Goal: Information Seeking & Learning: Learn about a topic

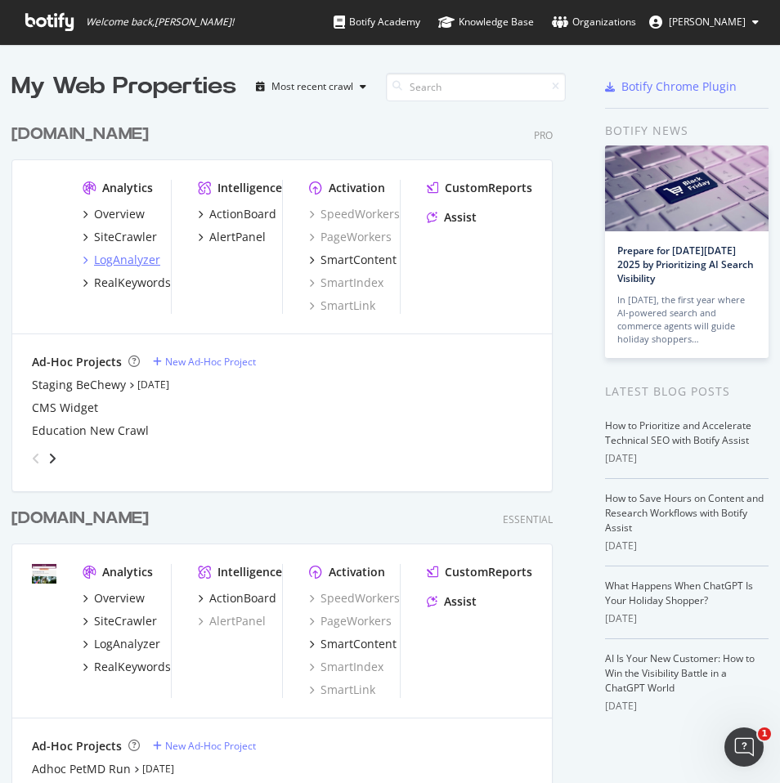
click at [129, 259] on div "LogAnalyzer" at bounding box center [127, 260] width 66 height 16
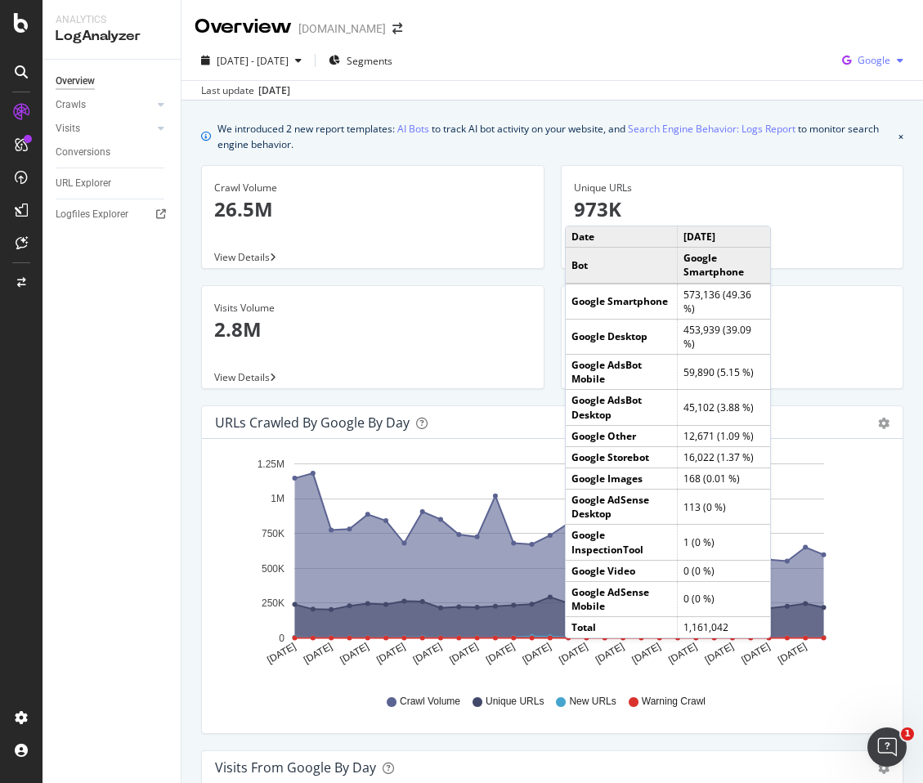
click at [779, 69] on div "Google" at bounding box center [873, 60] width 74 height 25
click at [779, 111] on div "Bing" at bounding box center [860, 123] width 113 height 24
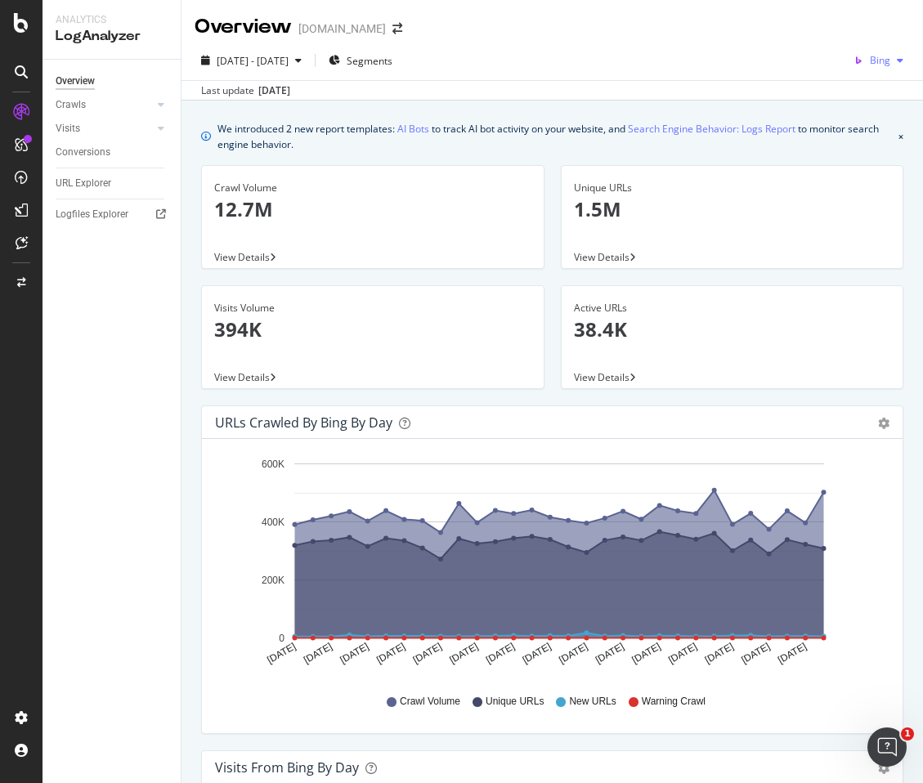
click at [779, 67] on div "Bing" at bounding box center [878, 60] width 63 height 25
click at [779, 145] on div "OpenAI" at bounding box center [861, 153] width 113 height 24
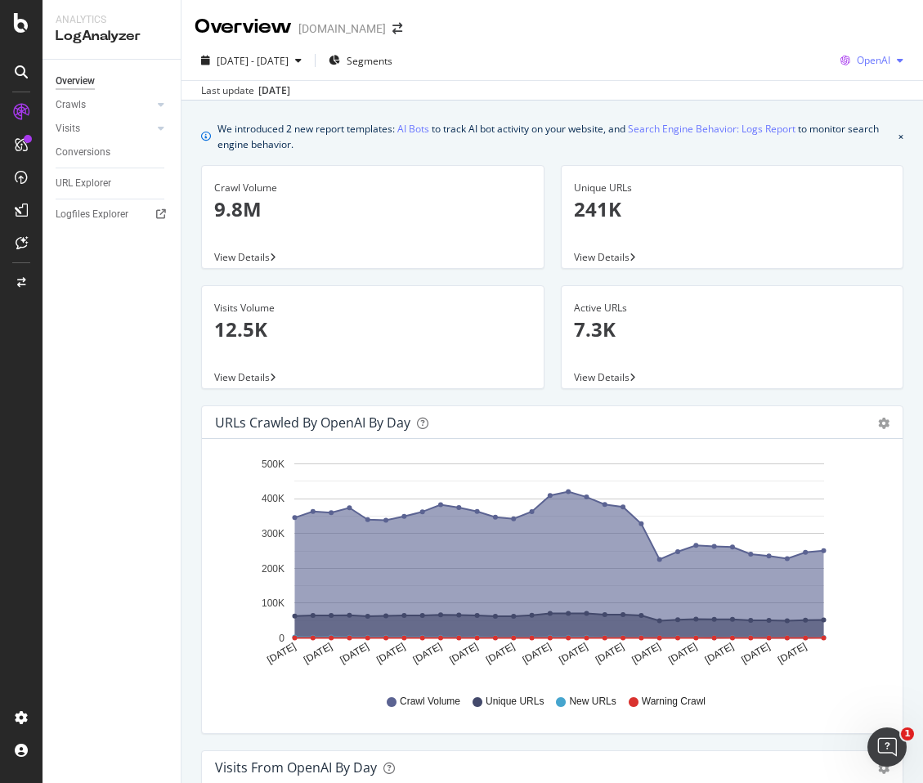
click at [779, 65] on span "OpenAI" at bounding box center [874, 60] width 34 height 14
click at [779, 186] on span "Other AI Bots" at bounding box center [872, 184] width 61 height 15
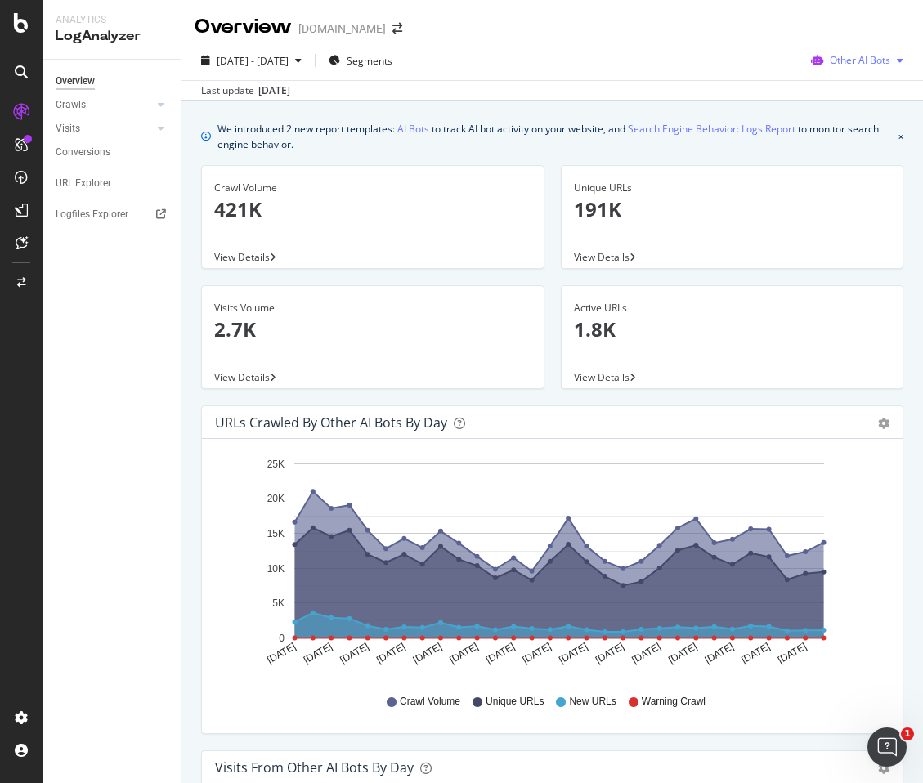
click at [779, 65] on span "Other AI Bots" at bounding box center [860, 60] width 61 height 14
click at [779, 146] on span "OpenAI" at bounding box center [864, 153] width 64 height 15
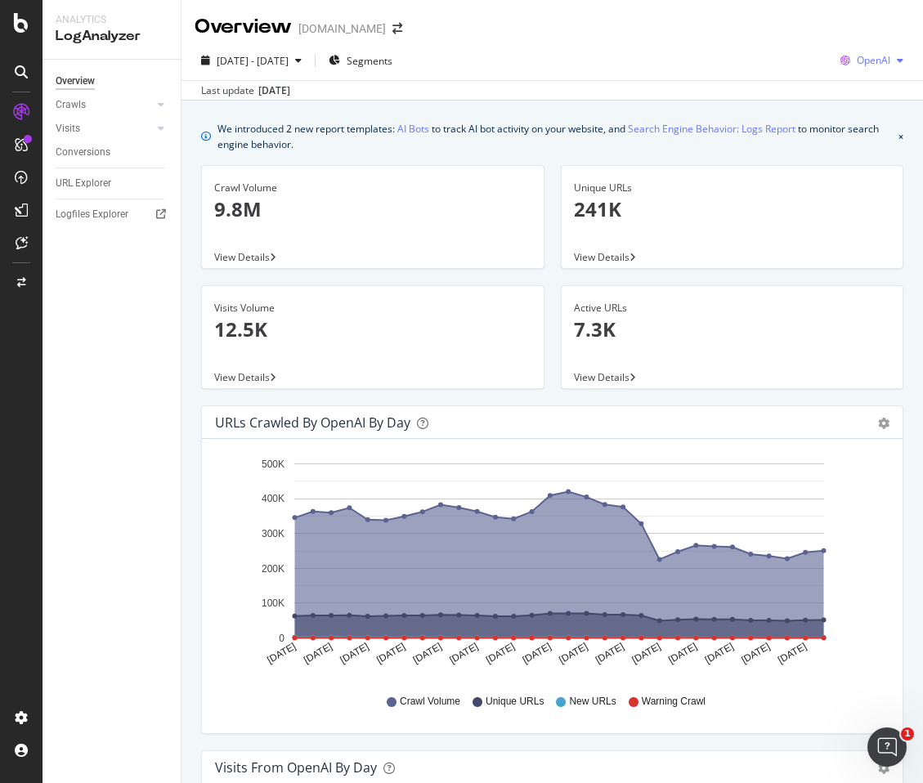
click at [779, 51] on div "OpenAI" at bounding box center [872, 60] width 76 height 25
click at [779, 103] on div "Google" at bounding box center [859, 93] width 113 height 24
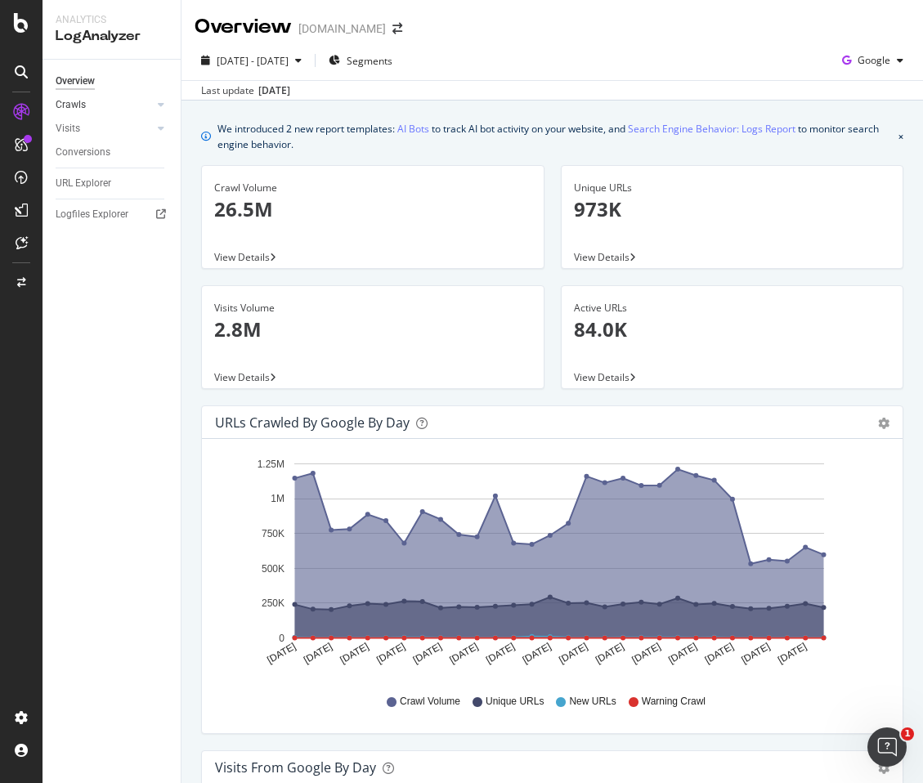
click at [119, 106] on link "Crawls" at bounding box center [104, 104] width 97 height 17
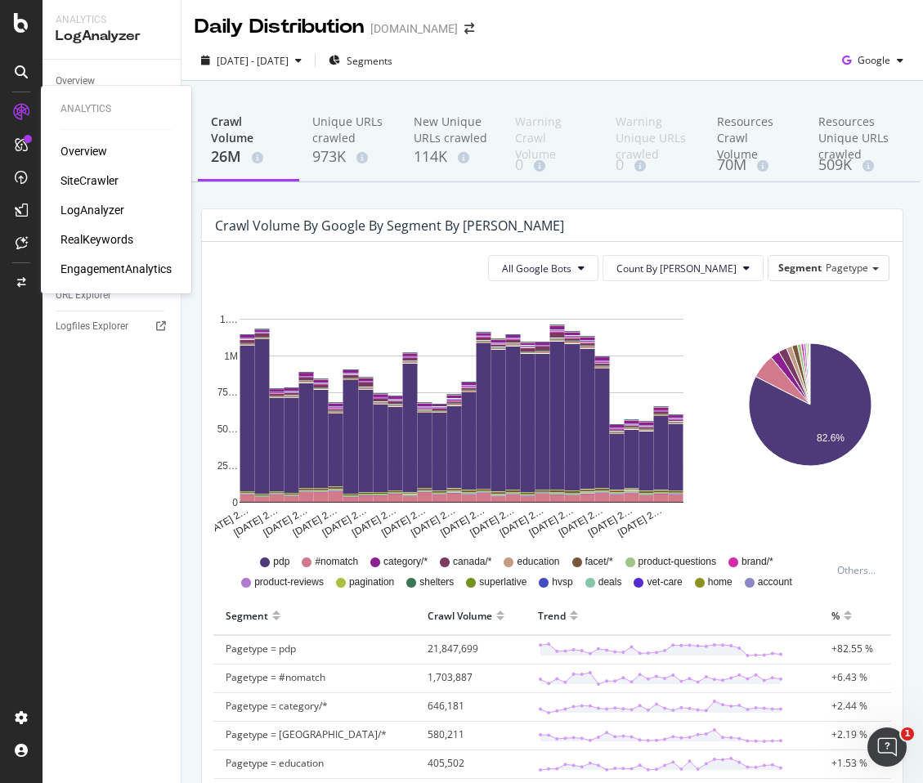
click at [90, 208] on div "LogAnalyzer" at bounding box center [93, 210] width 64 height 16
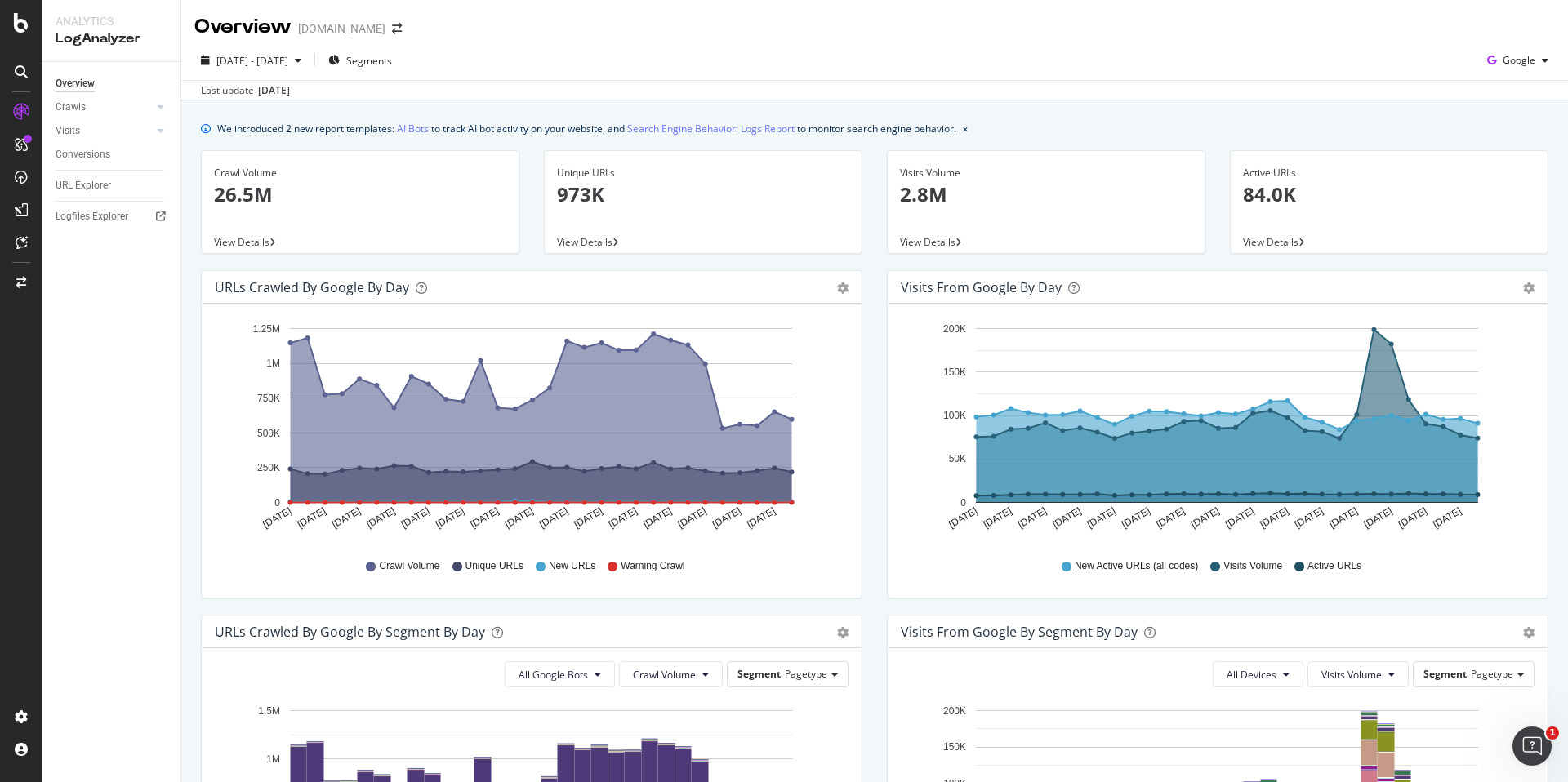
click at [231, 186] on p "26.5M" at bounding box center [360, 195] width 293 height 28
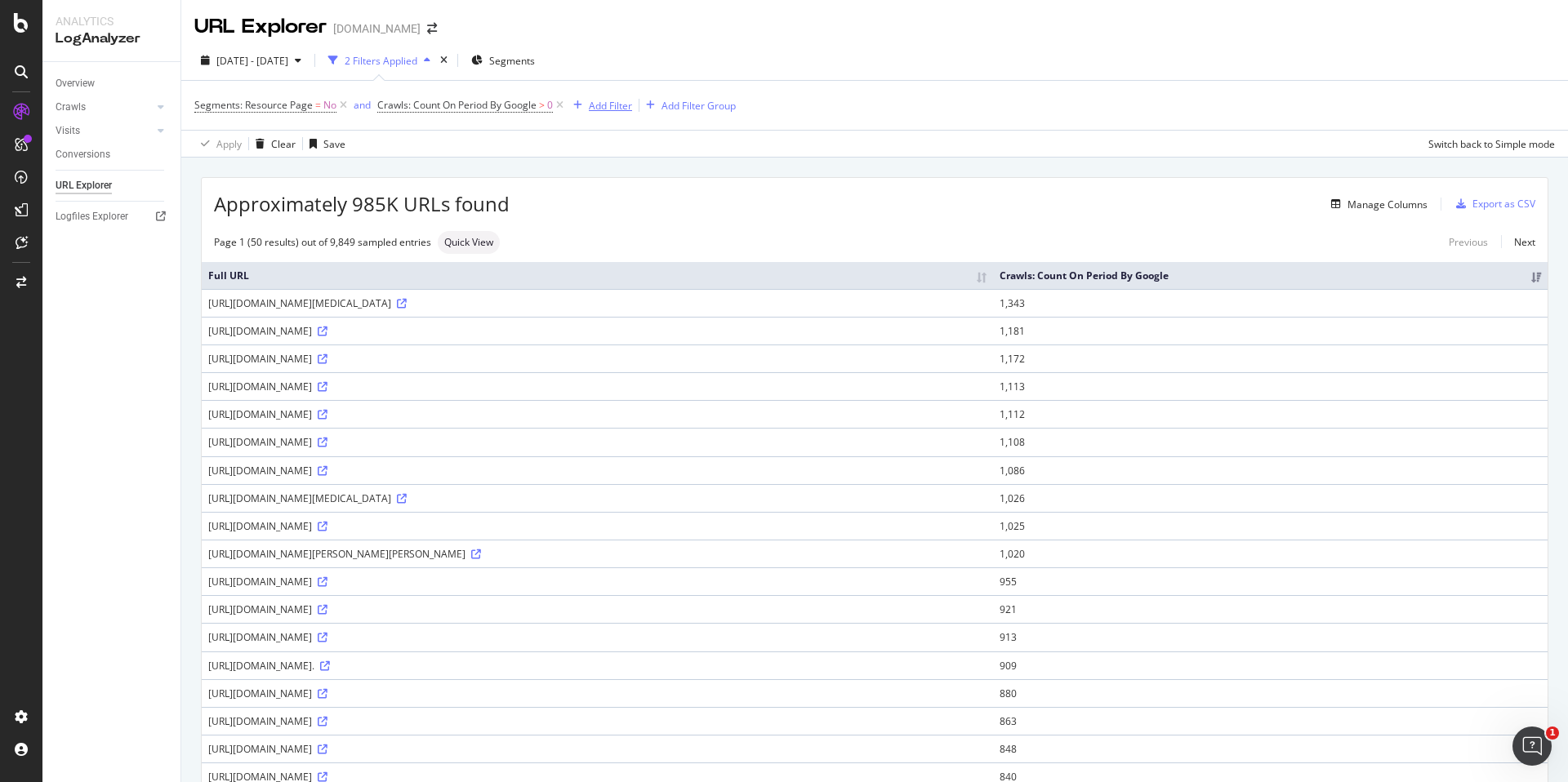
click at [612, 106] on div "Add Filter" at bounding box center [610, 106] width 43 height 14
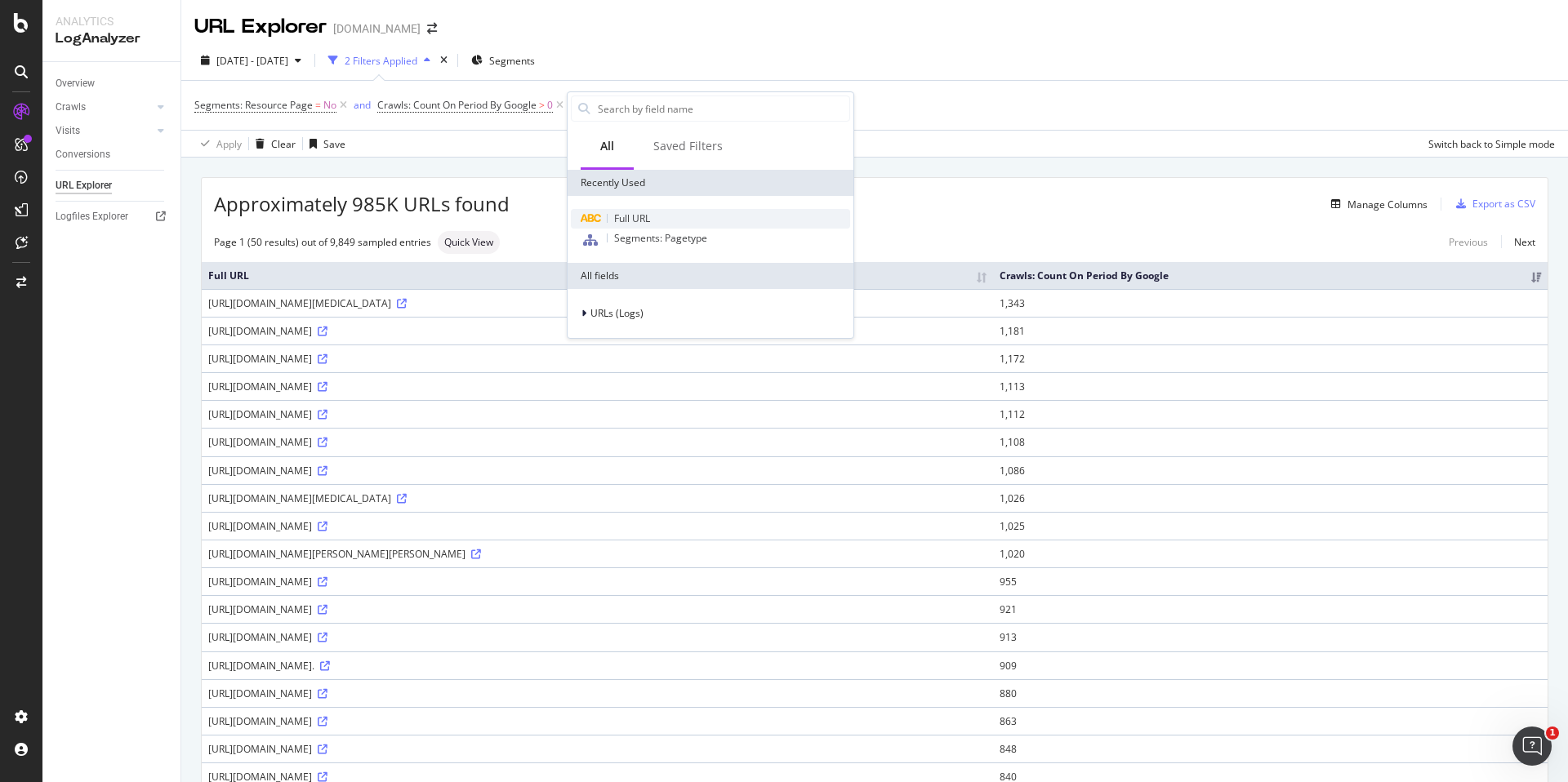
click at [661, 215] on div "Full URL" at bounding box center [711, 219] width 280 height 20
click at [657, 170] on input "text" at bounding box center [670, 176] width 178 height 26
paste input "https://www.chewy.com/education/sitemap/sitemap_index.xml"
type input "https://www.chewy.com/education/sitemap/sitemap_index.xml"
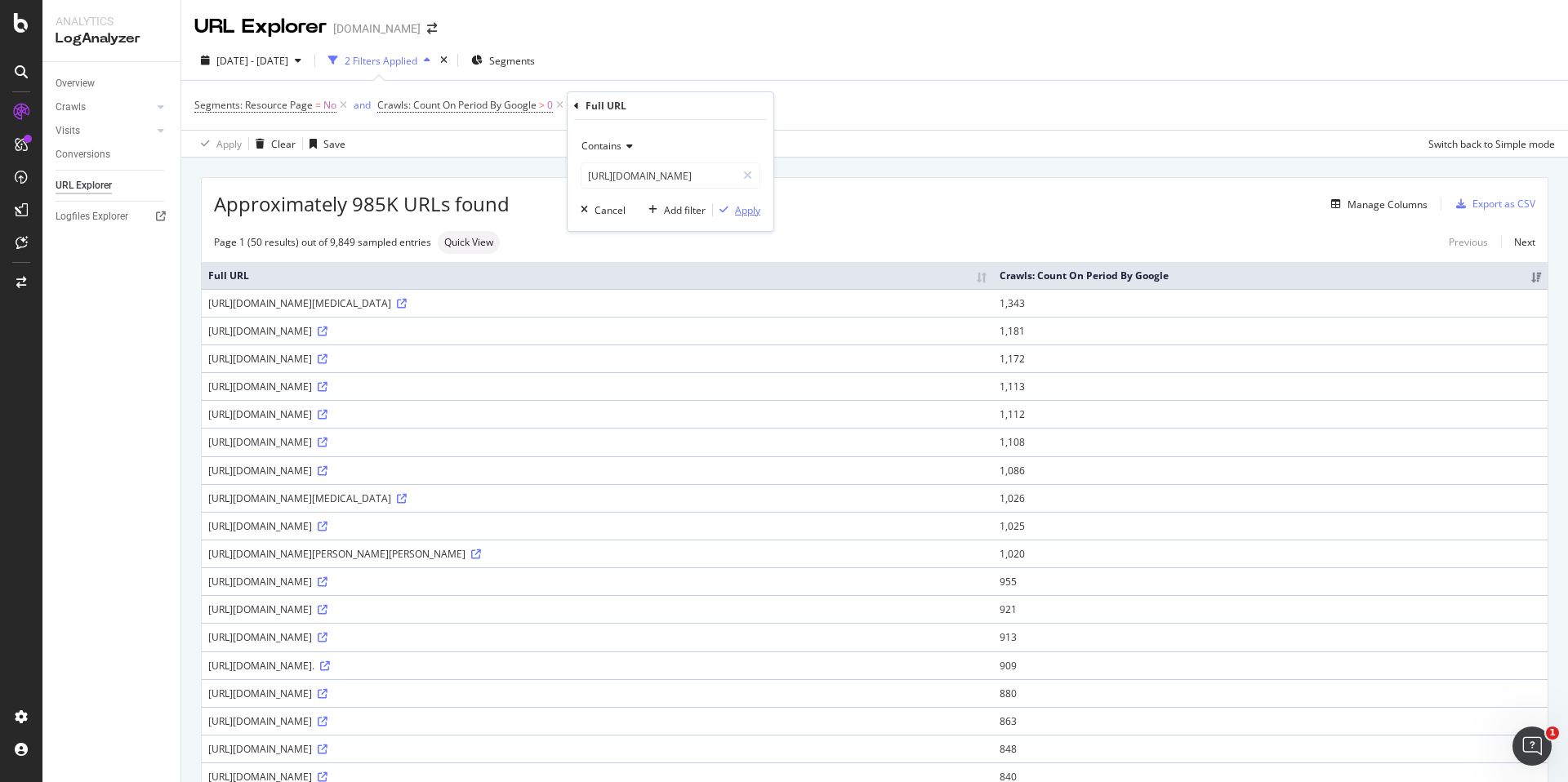
click at [744, 211] on div "Apply" at bounding box center [747, 211] width 25 height 14
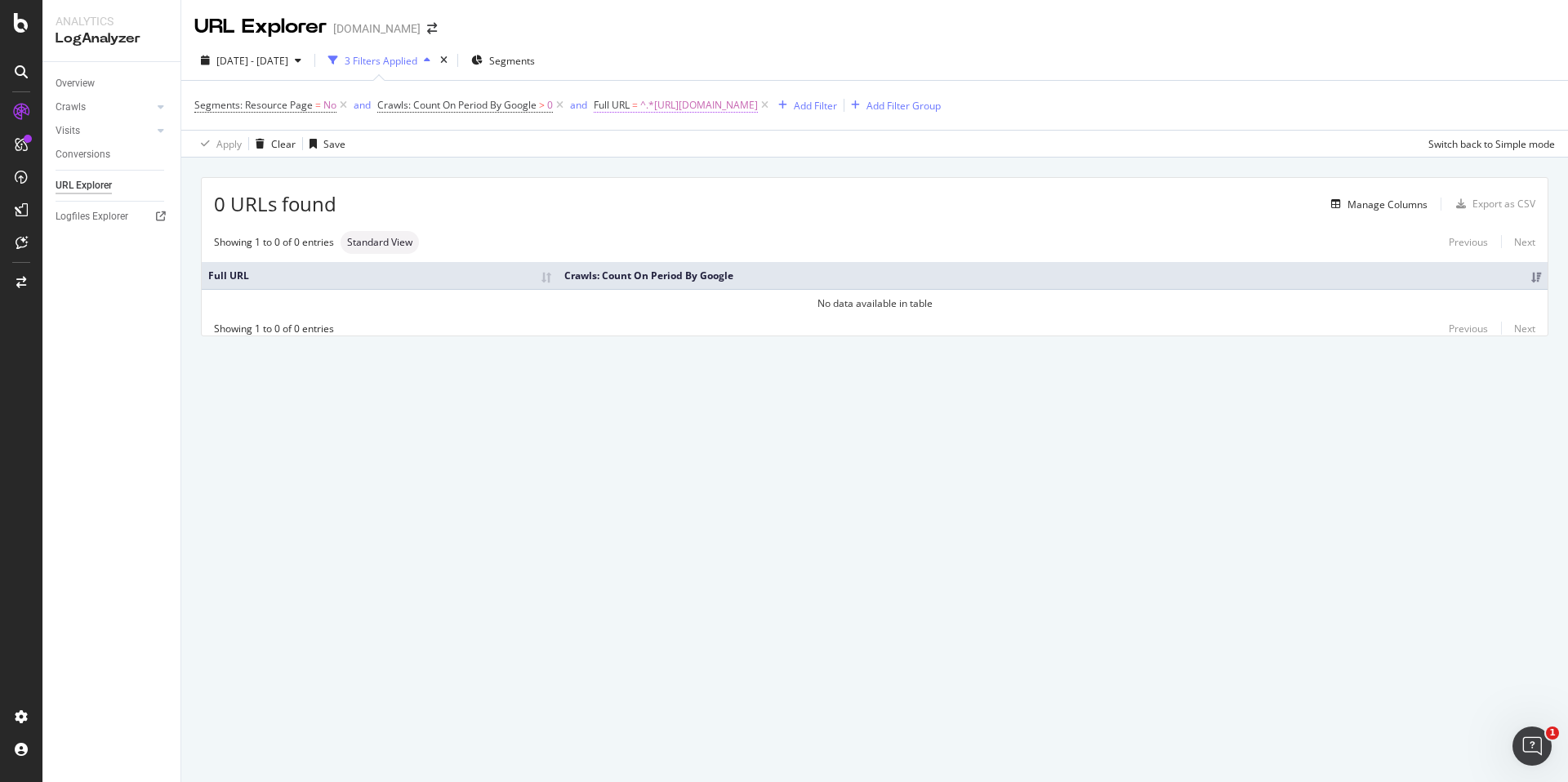
click at [733, 114] on span "^.*https://www.chewy.com/education/sitemap/sitemap_index.xml.*$" at bounding box center [699, 105] width 118 height 23
click at [671, 181] on input "https://www.chewy.com/education/sitemap/sitemap_index.xml" at bounding box center [686, 173] width 155 height 26
paste input "app/sitemap/behijkmoqrrtttvvy-"
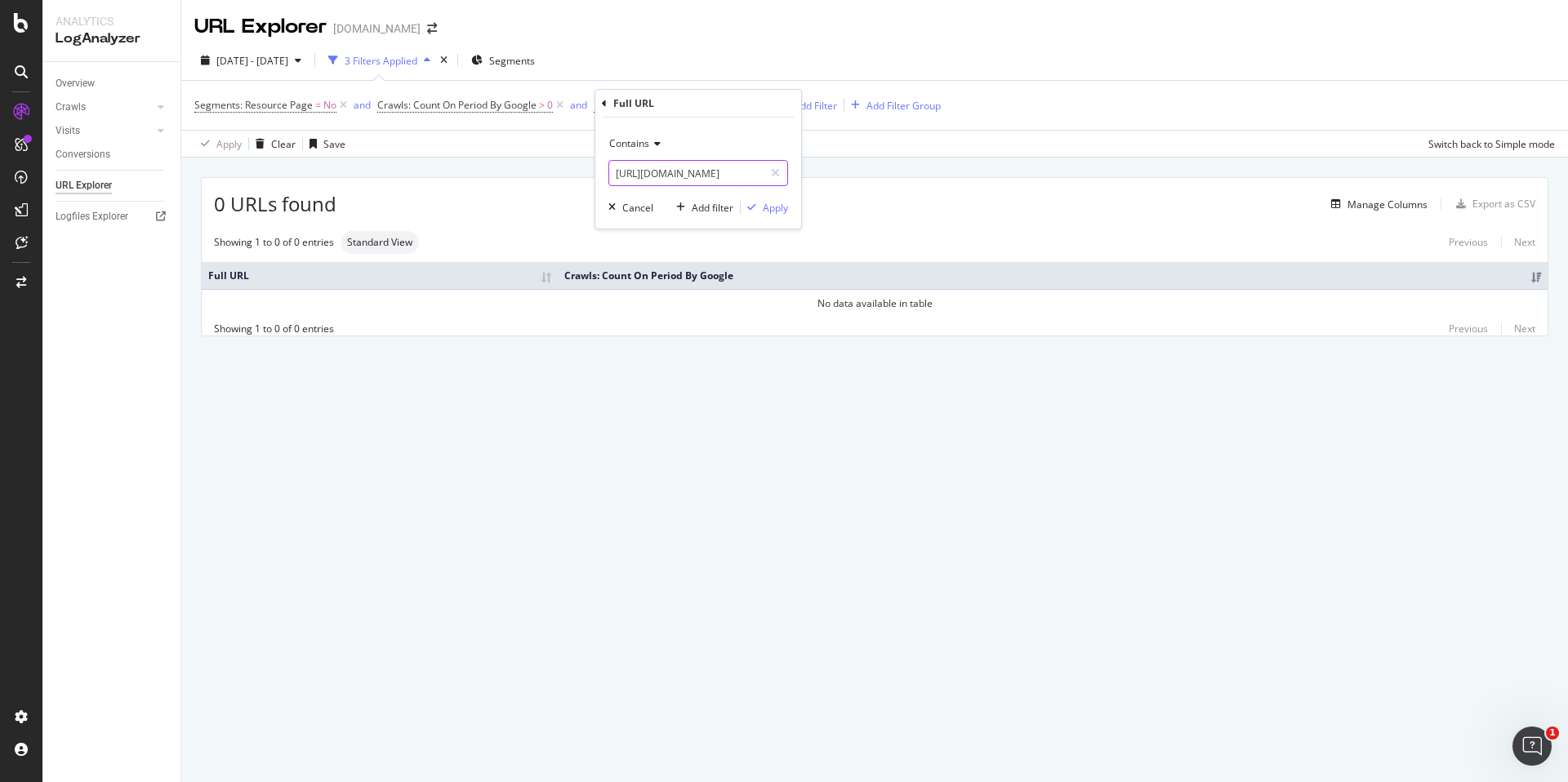
scroll to position [0, 203]
type input "https://www.chewy.com/app/sitemap/behijkmoqrrtttvvy-sitemap_index.xml"
click at [770, 208] on div "Apply" at bounding box center [775, 208] width 25 height 14
click at [758, 105] on span "^.*https://www.chewy.com/app/sitemap/behijkmoqrrtttvvy-sitemap_index.xml.*$" at bounding box center [699, 105] width 118 height 23
click at [694, 171] on input "https://www.chewy.com/app/sitemap/behijkmoqrrtttvvy-sitemap_index.xml" at bounding box center [686, 173] width 155 height 26
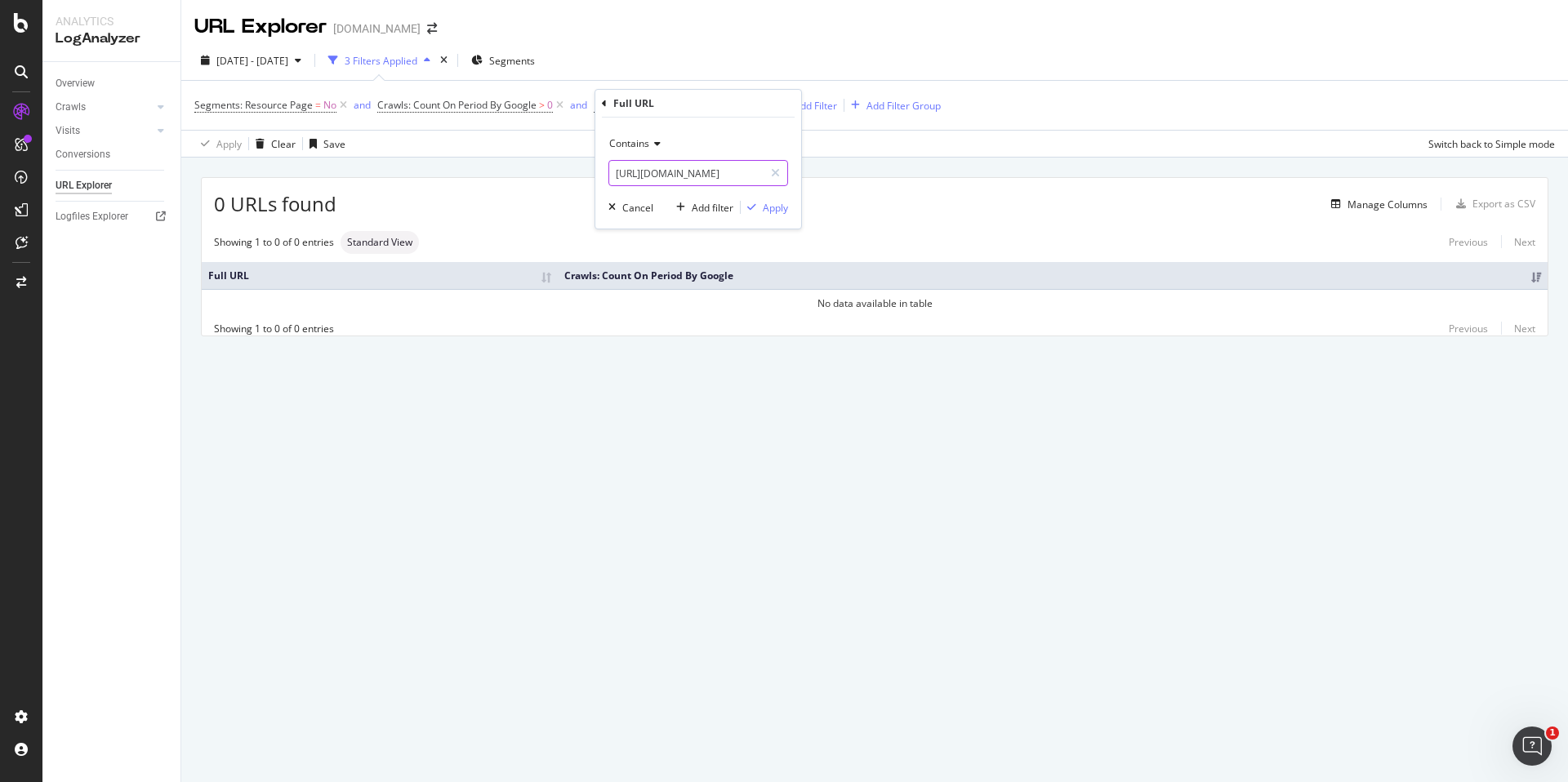
click at [694, 171] on input "https://www.chewy.com/app/sitemap/behijkmoqrrtttvvy-sitemap_index.xml" at bounding box center [686, 173] width 155 height 26
type input "sitemap"
click at [781, 210] on div "Apply" at bounding box center [775, 208] width 25 height 14
click at [96, 78] on link "Overview" at bounding box center [113, 83] width 114 height 17
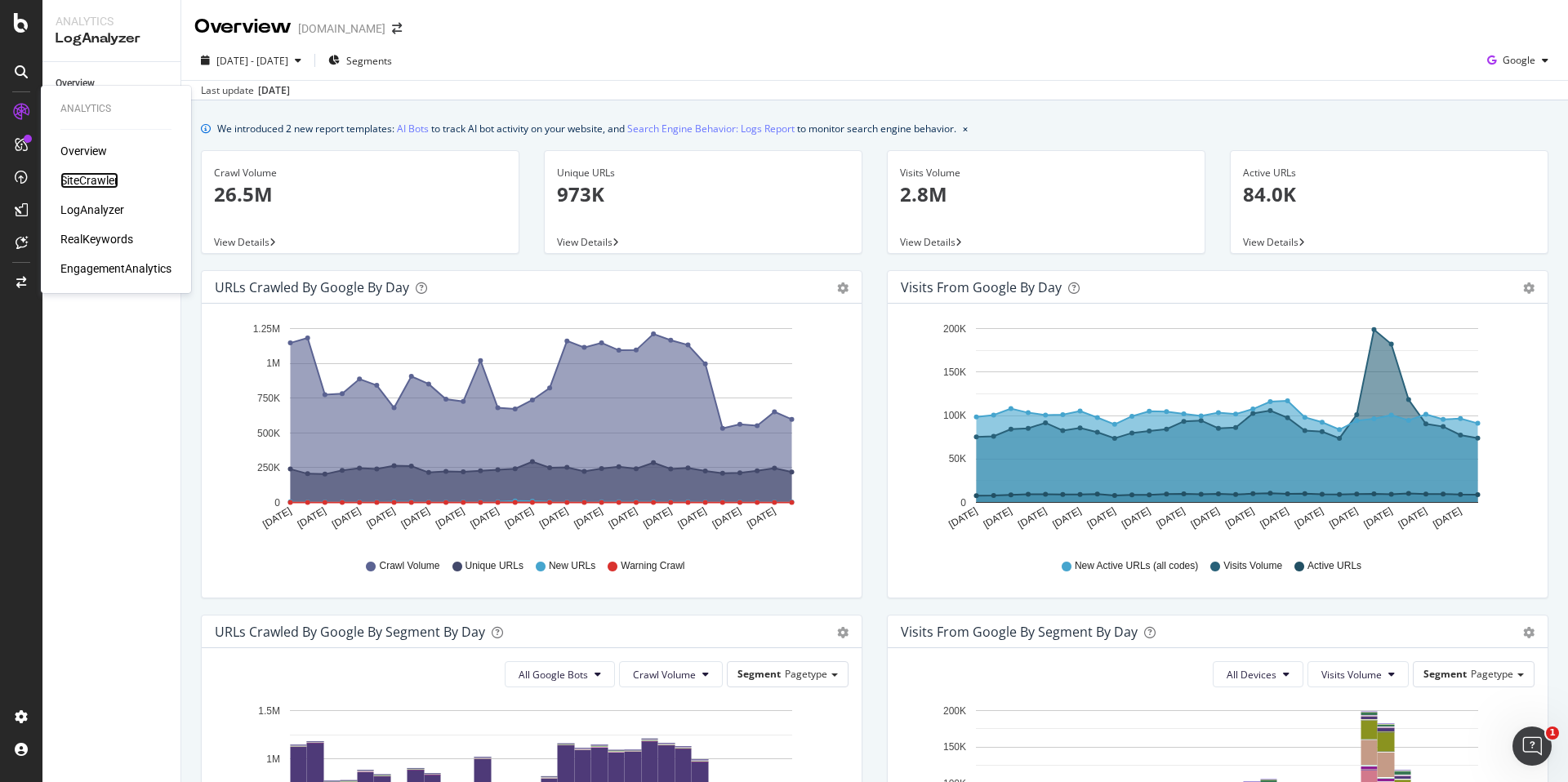
click at [86, 173] on div "SiteCrawler" at bounding box center [90, 181] width 58 height 16
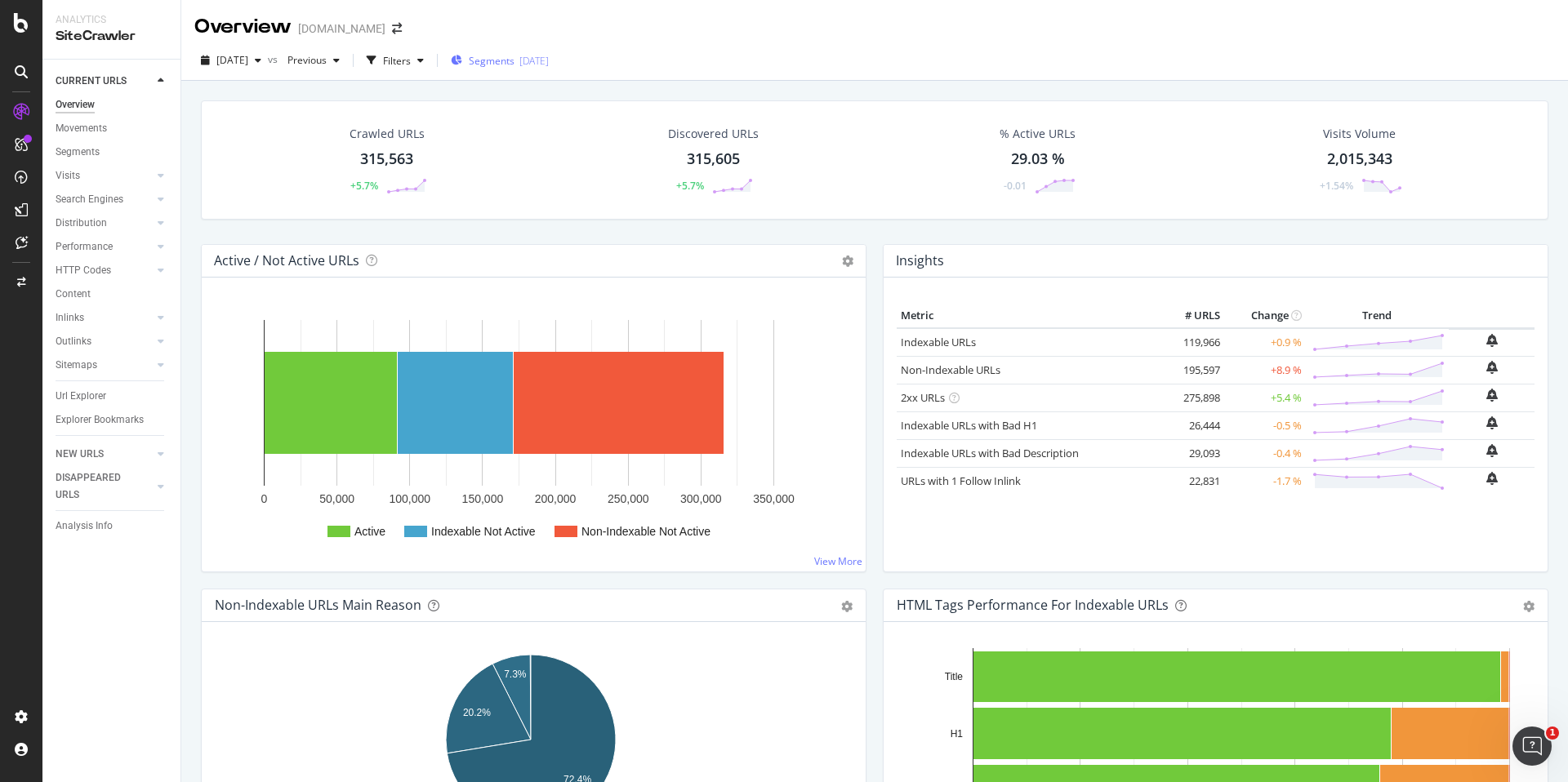
click at [514, 60] on span "Segments" at bounding box center [491, 61] width 46 height 14
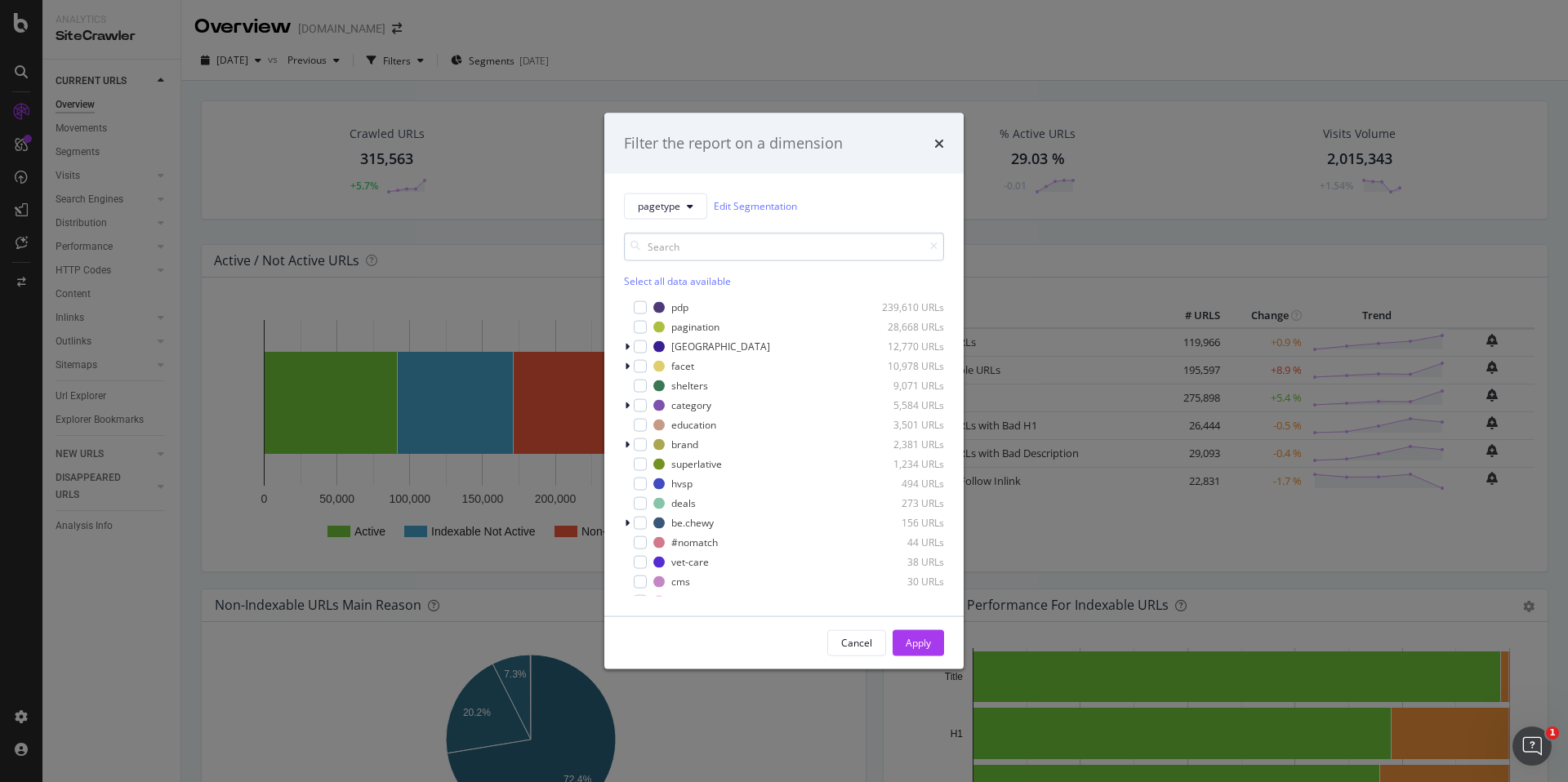
type input "s"
click at [943, 138] on icon "times" at bounding box center [939, 143] width 10 height 13
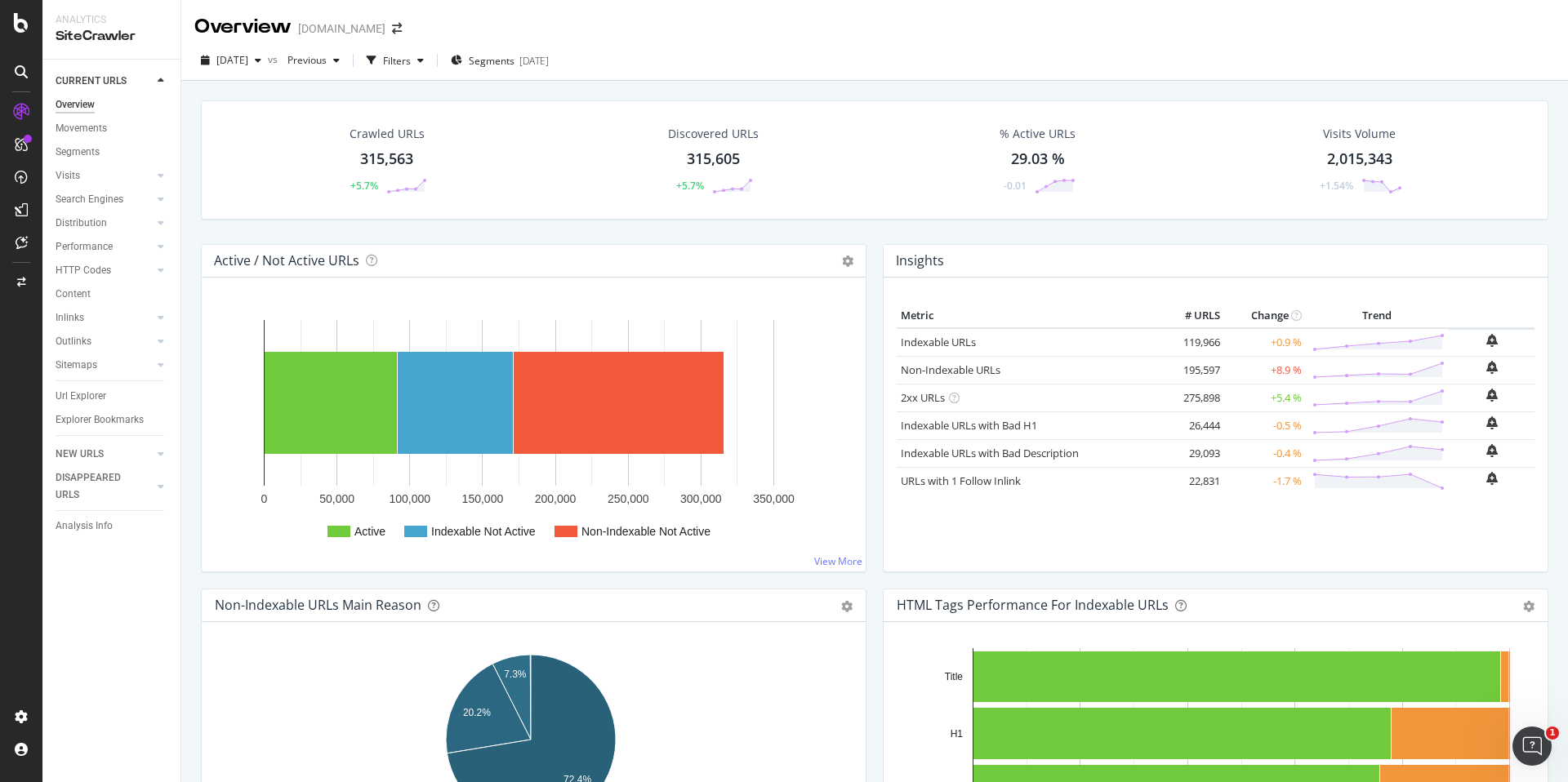
click at [747, 161] on div "Discovered URLs 315,605 +5.7%" at bounding box center [712, 160] width 123 height 85
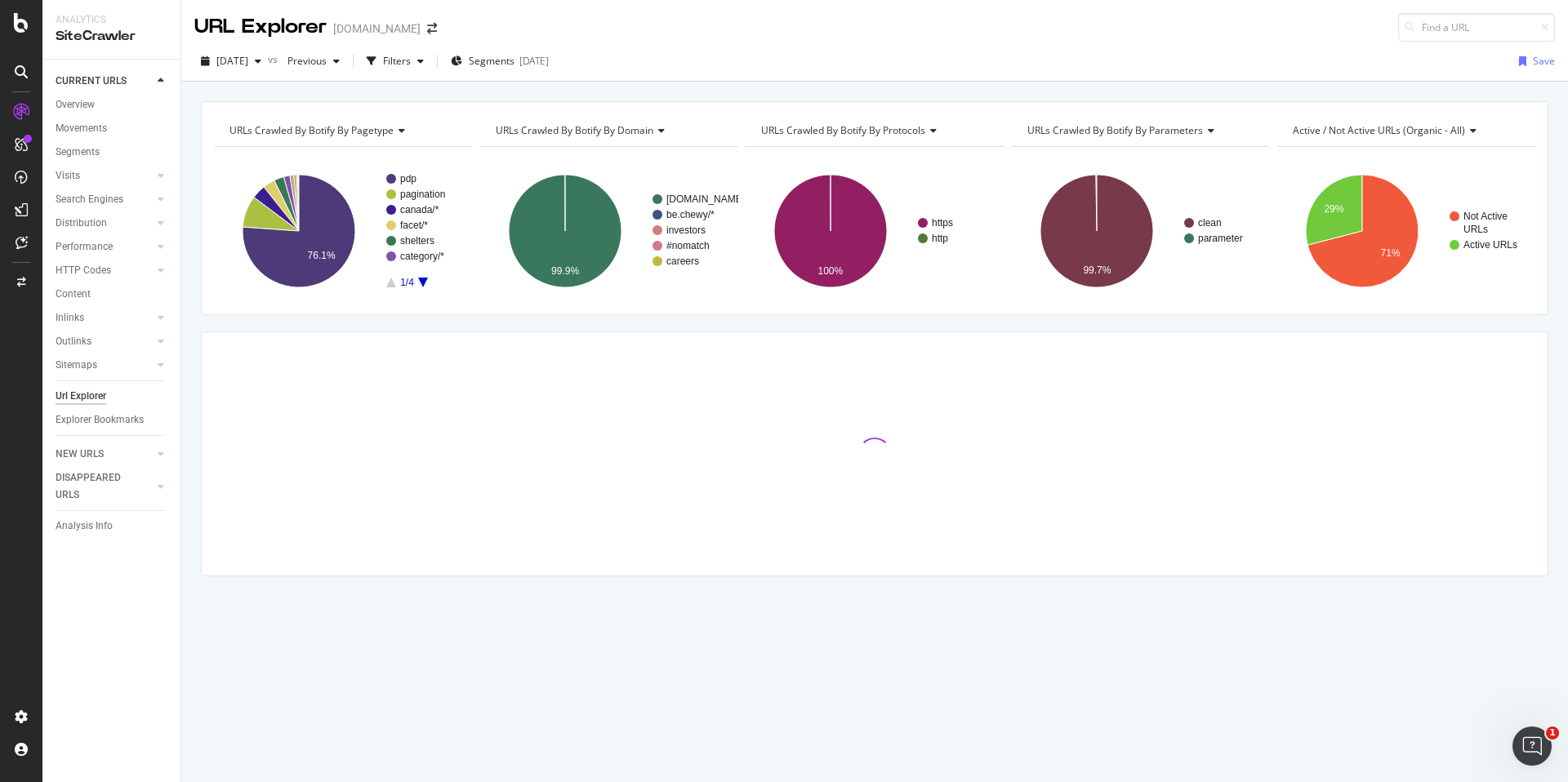
click at [464, 62] on div "2025 Sep. 20th vs Previous Filters Segments 2025-03-04" at bounding box center [375, 61] width 361 height 26
click at [410, 63] on div "Filters" at bounding box center [396, 61] width 28 height 14
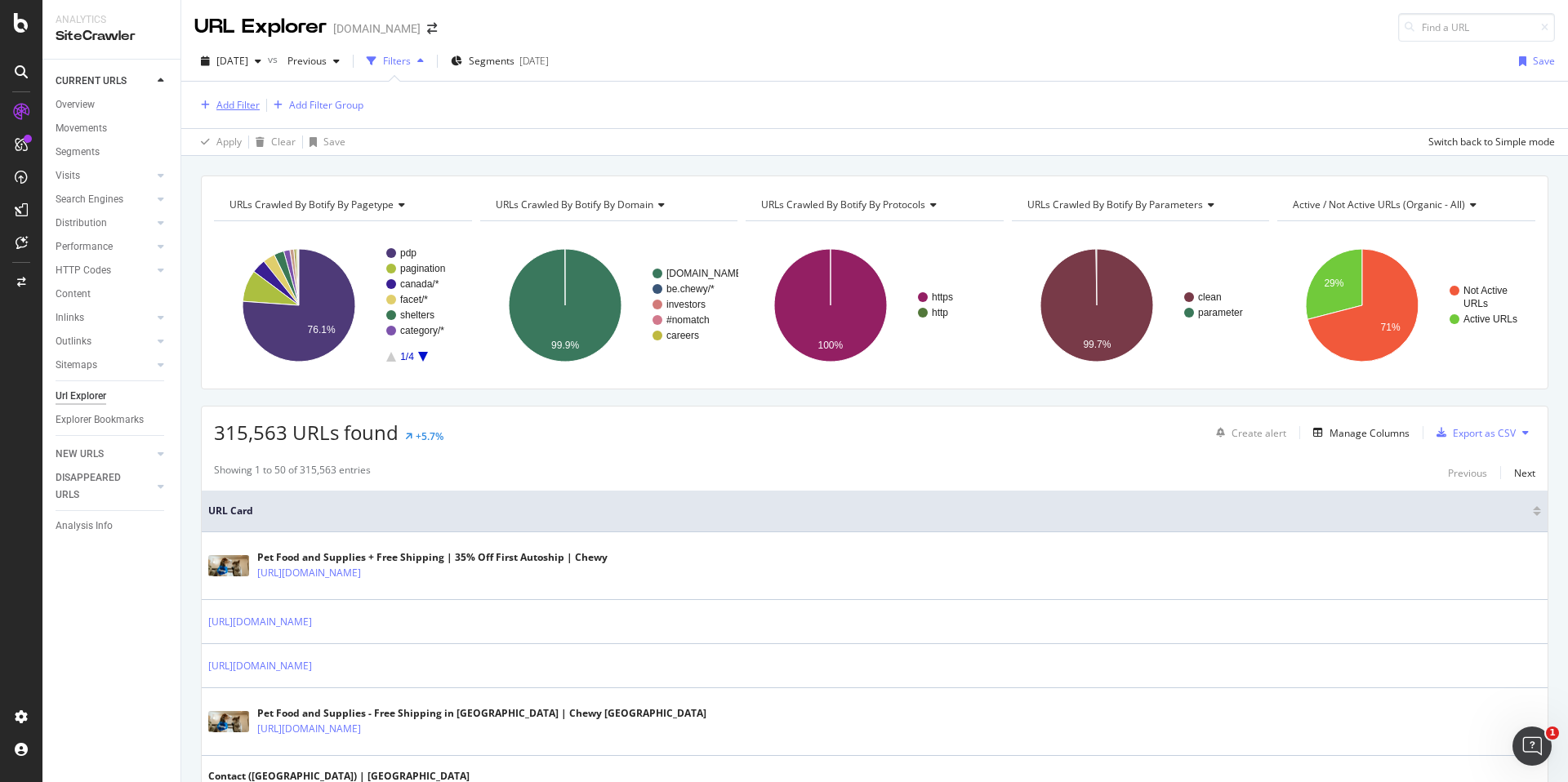
click at [252, 102] on div "Add Filter" at bounding box center [238, 105] width 43 height 14
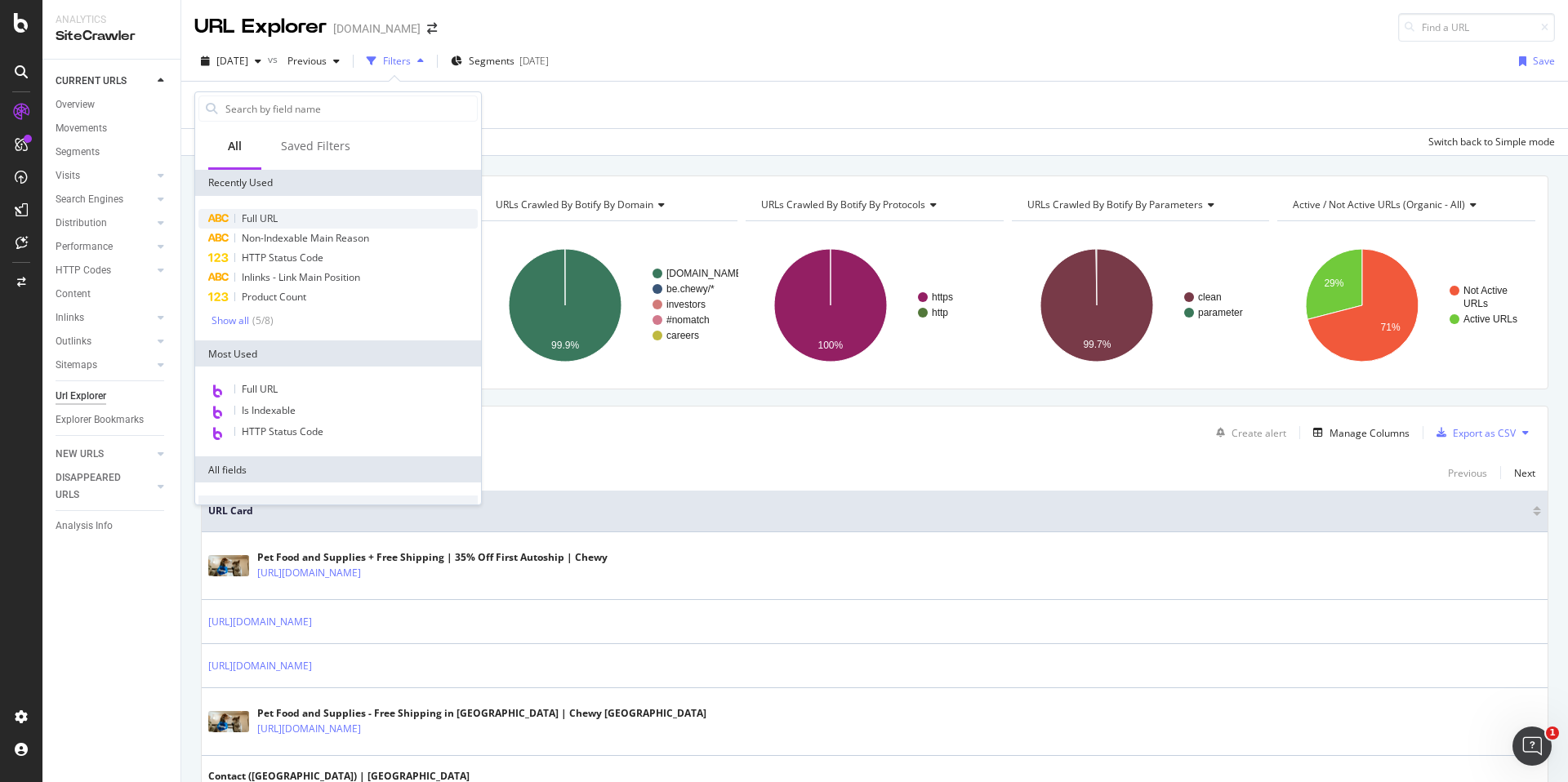
click at [261, 212] on span "Full URL" at bounding box center [260, 219] width 36 height 14
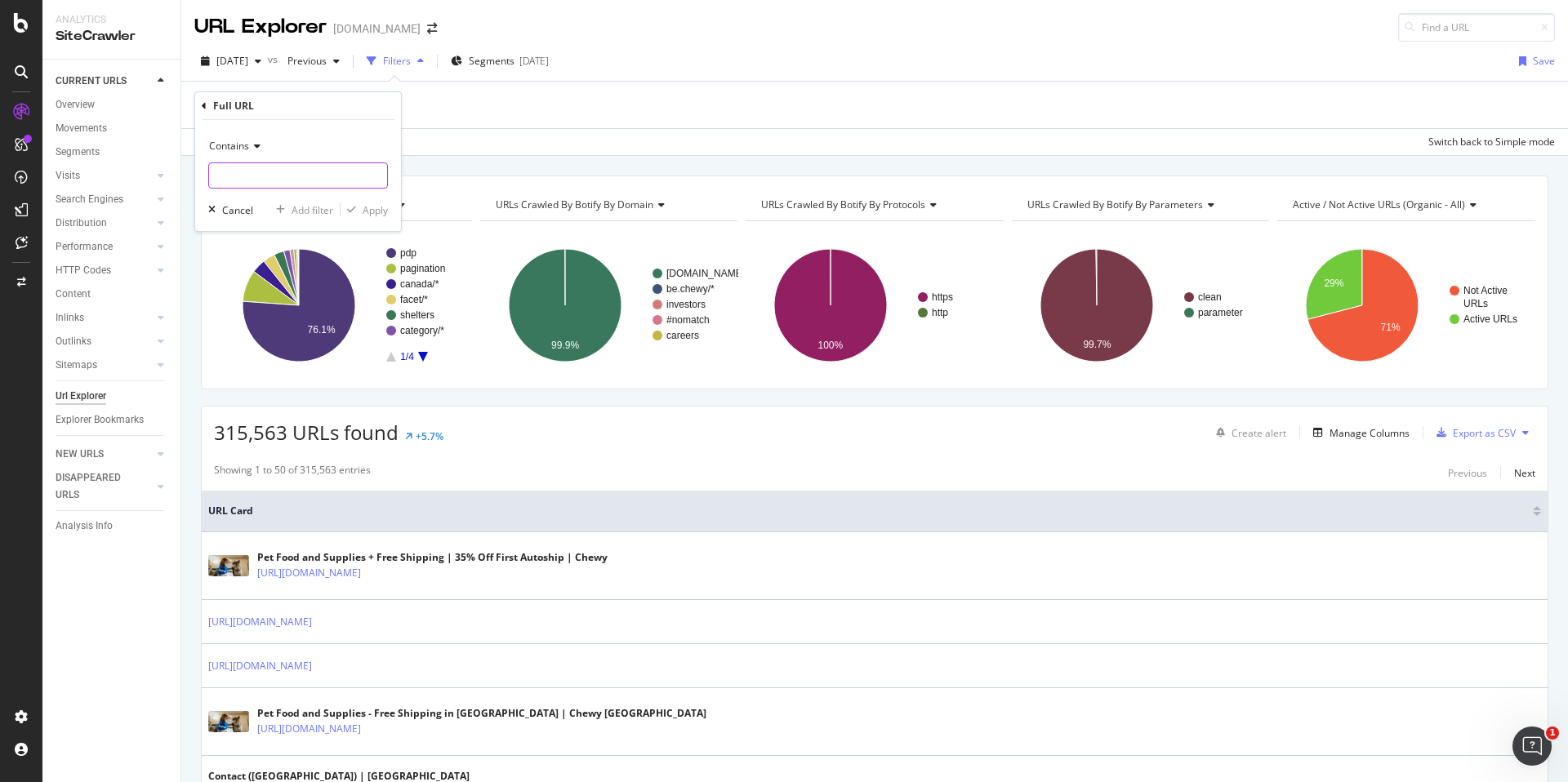
click at [265, 170] on input "text" at bounding box center [298, 176] width 178 height 26
type input "sitemap"
click at [371, 215] on div "Apply" at bounding box center [375, 211] width 25 height 14
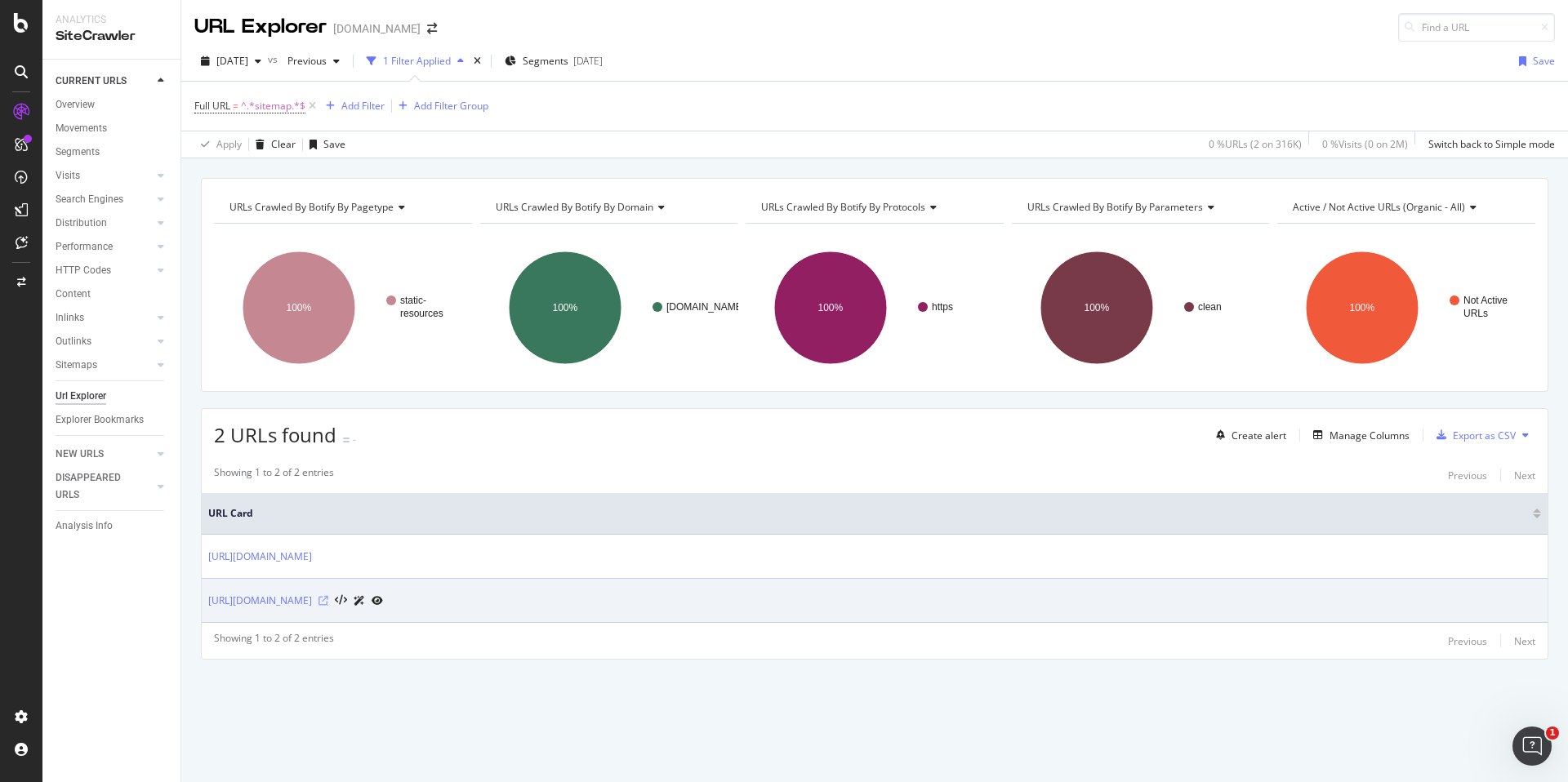
click at [329, 602] on icon at bounding box center [324, 601] width 10 height 10
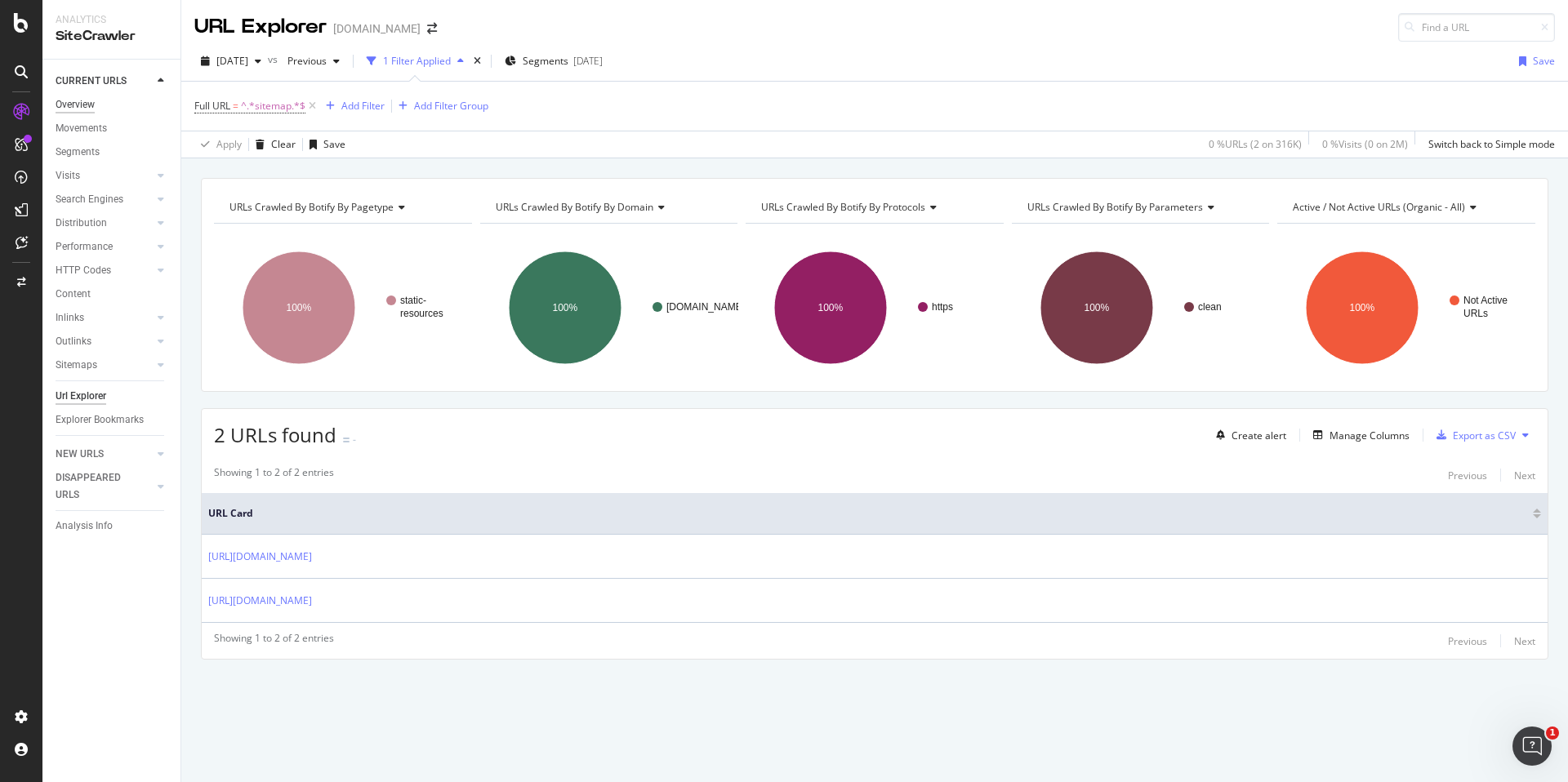
click at [71, 108] on div "Overview" at bounding box center [75, 104] width 39 height 17
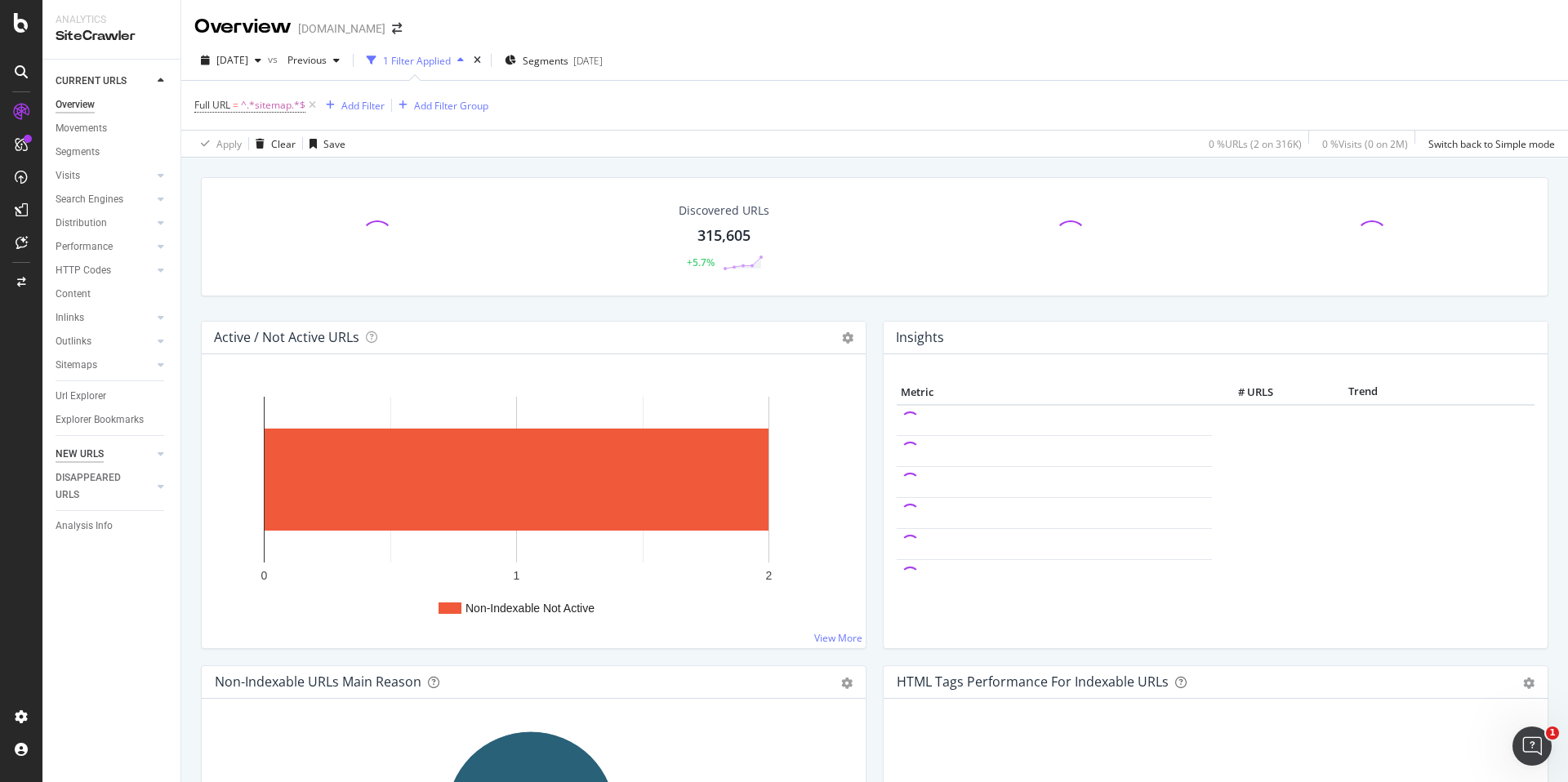
click at [78, 448] on div "NEW URLS" at bounding box center [80, 453] width 48 height 17
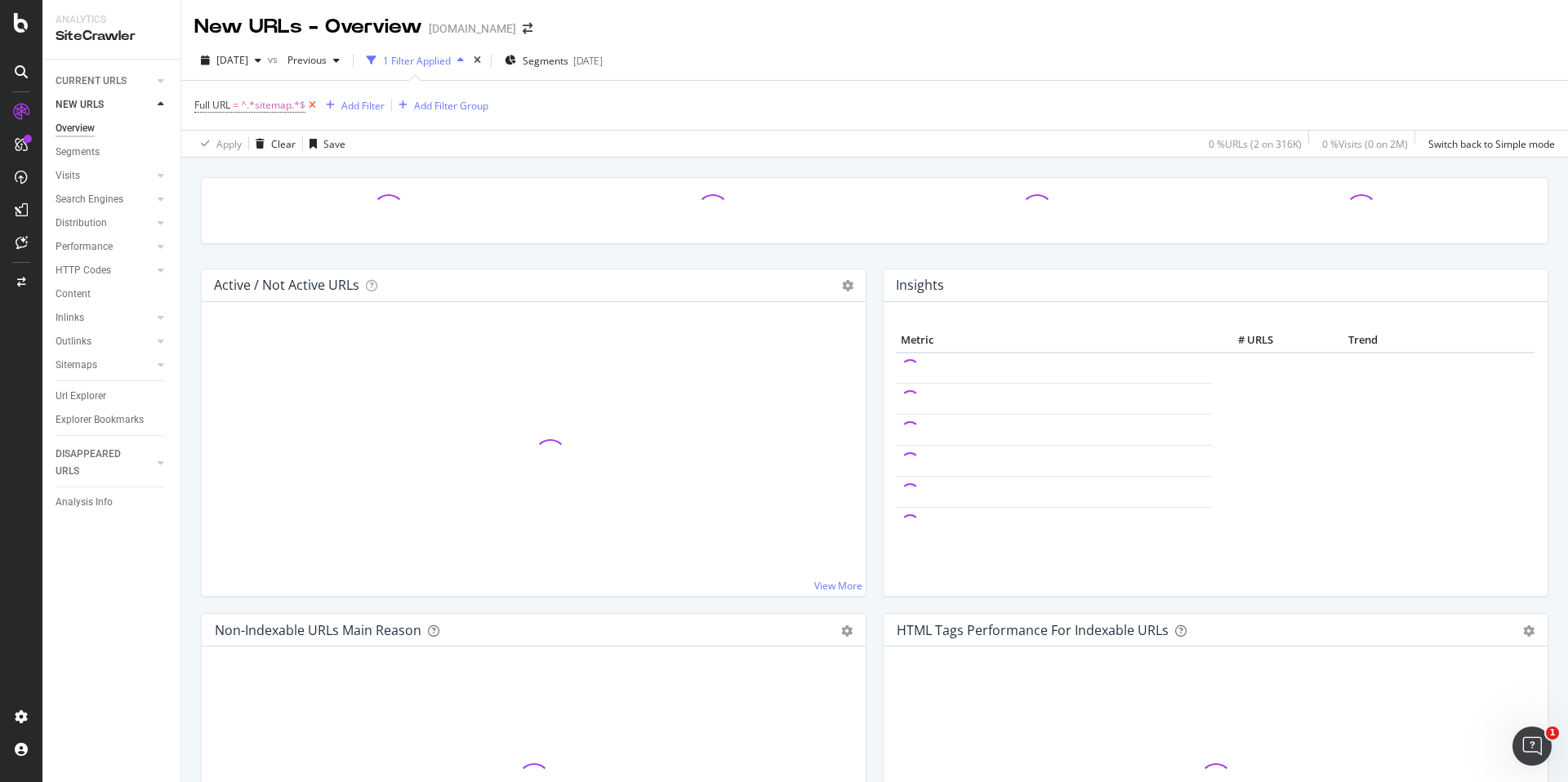
click at [312, 106] on icon at bounding box center [313, 105] width 14 height 16
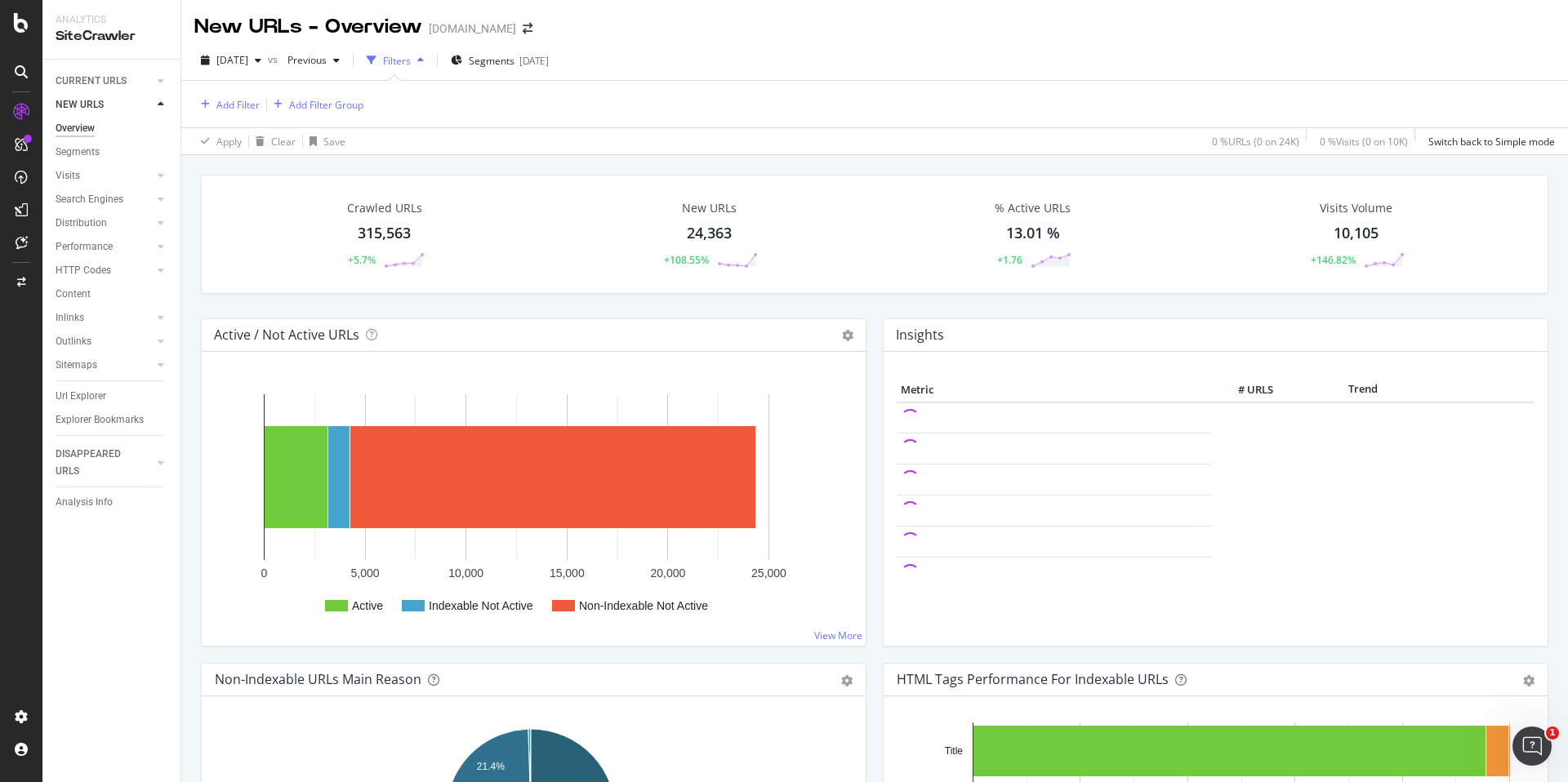
click at [704, 211] on div "New URLs" at bounding box center [709, 208] width 55 height 16
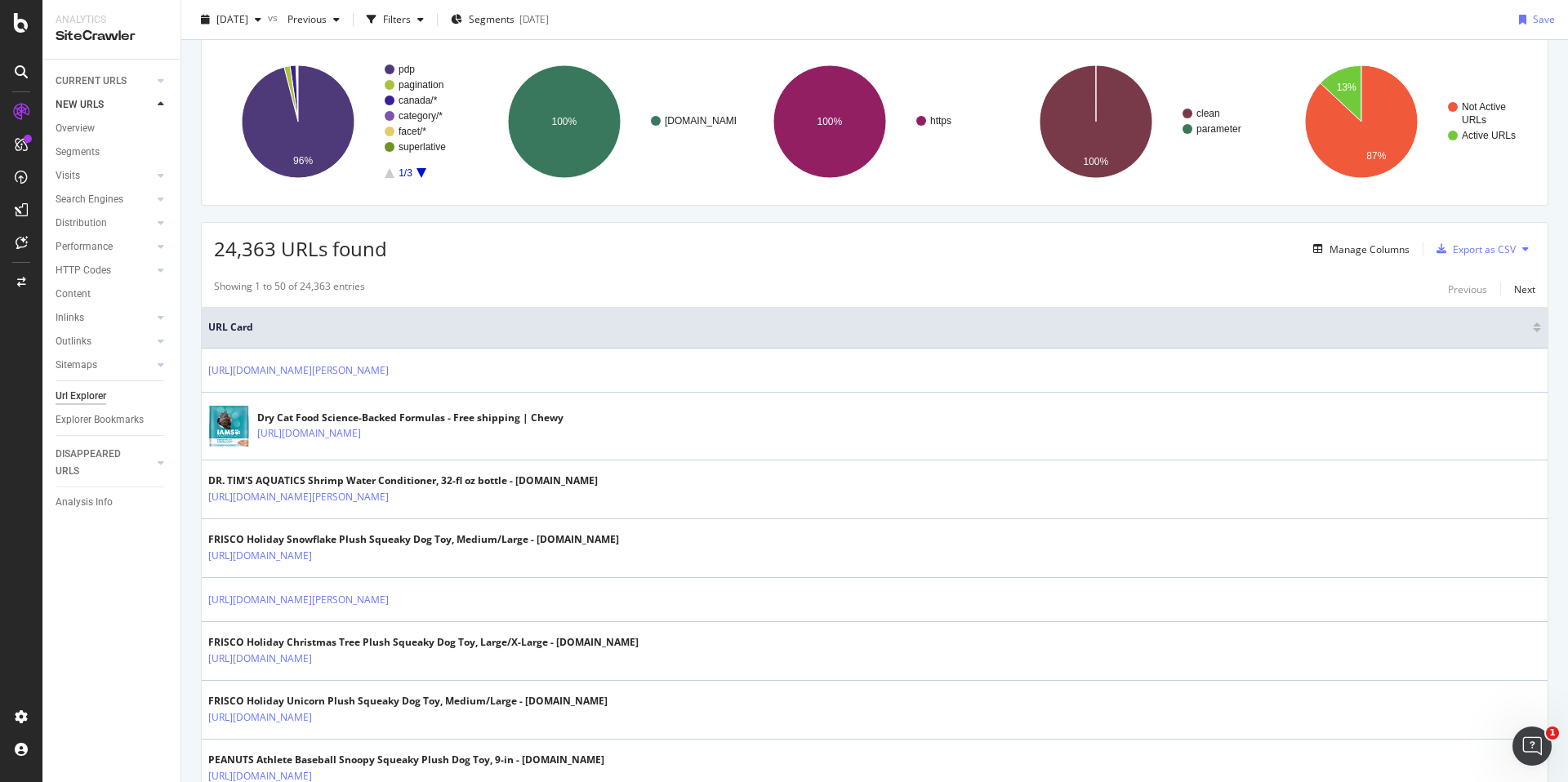
scroll to position [112, 0]
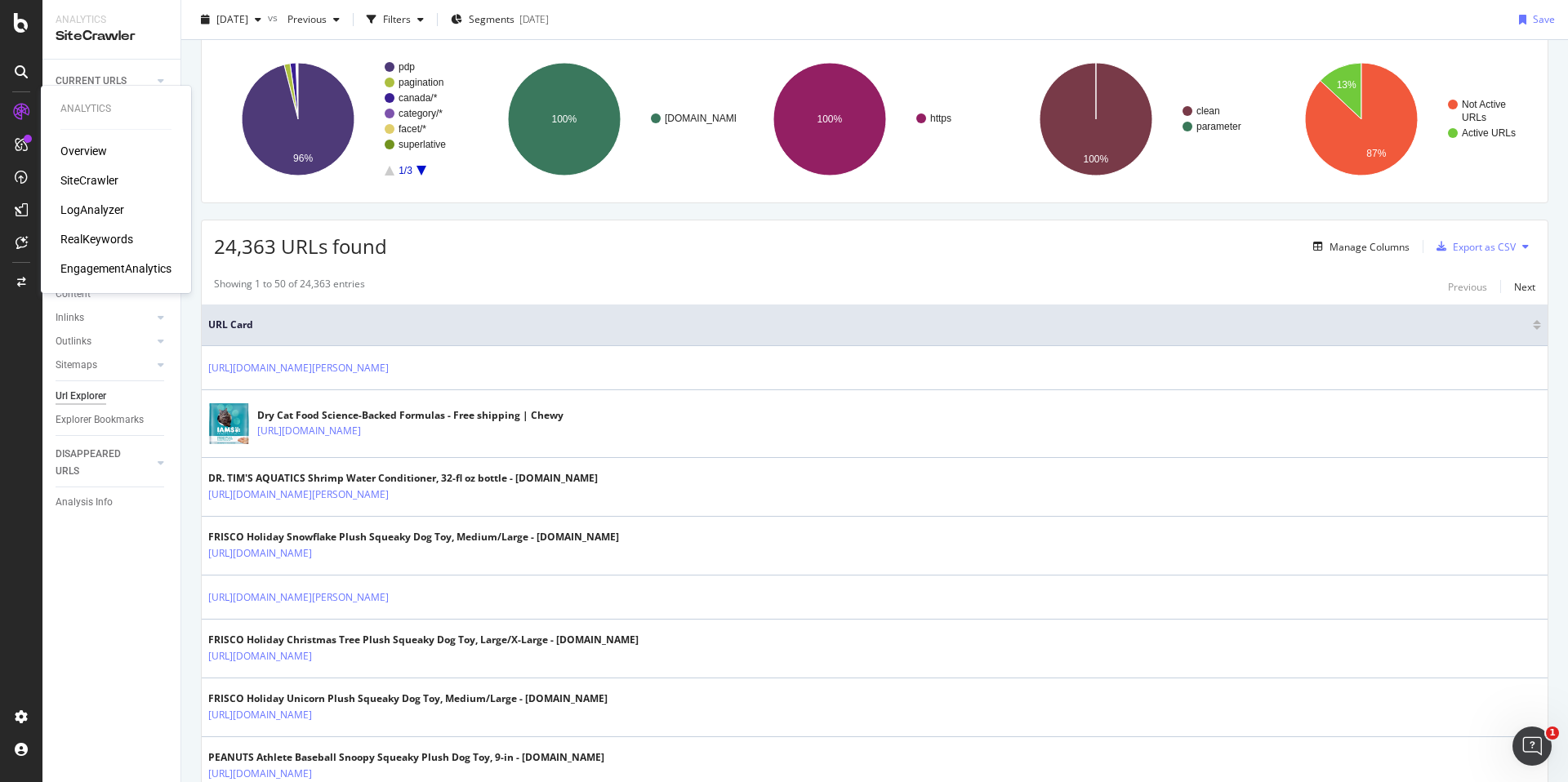
click at [92, 213] on div "LogAnalyzer" at bounding box center [93, 210] width 64 height 16
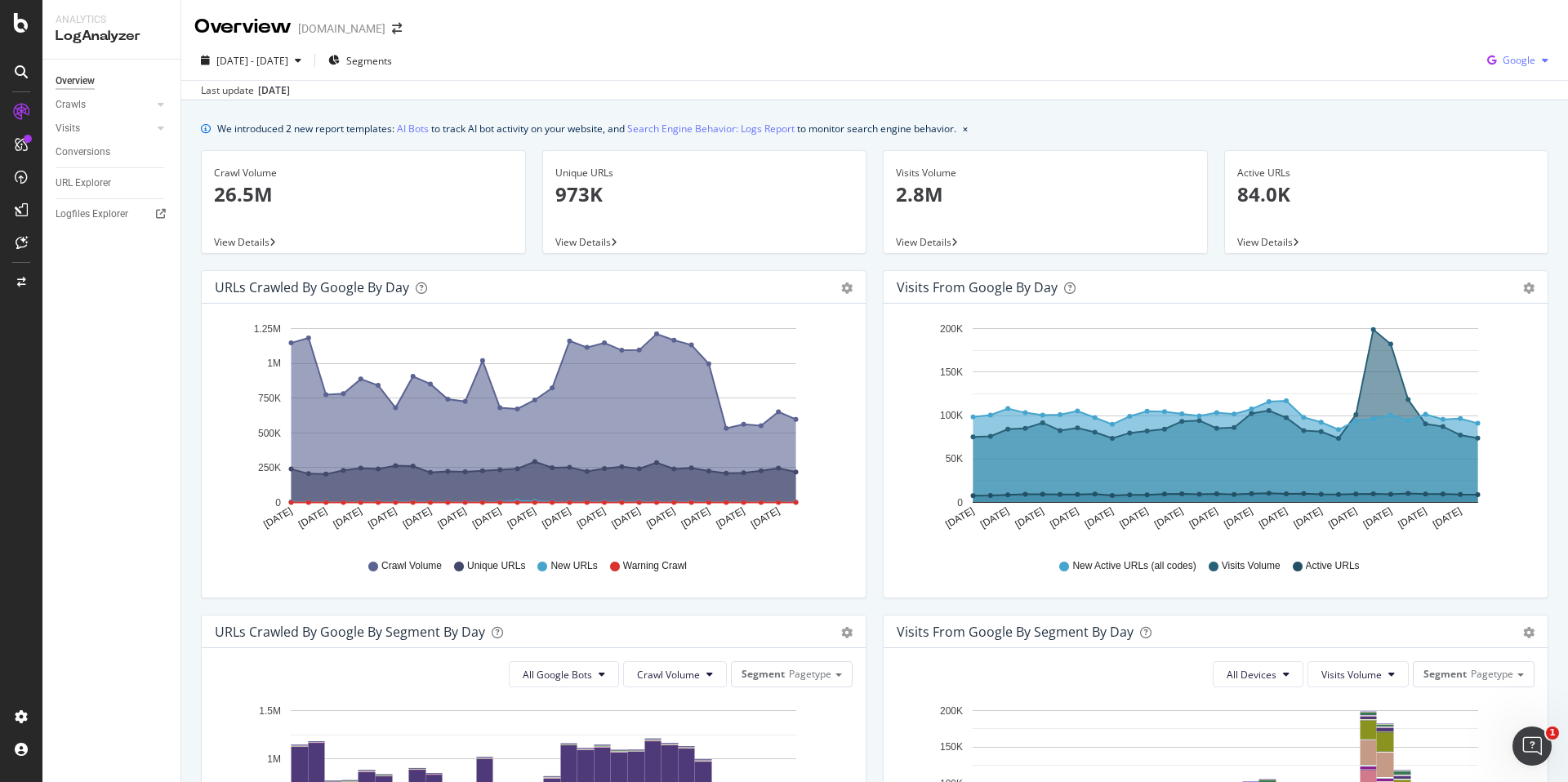
click at [1502, 66] on span "Google" at bounding box center [1518, 60] width 33 height 14
click at [1514, 149] on span "OpenAI" at bounding box center [1518, 153] width 61 height 15
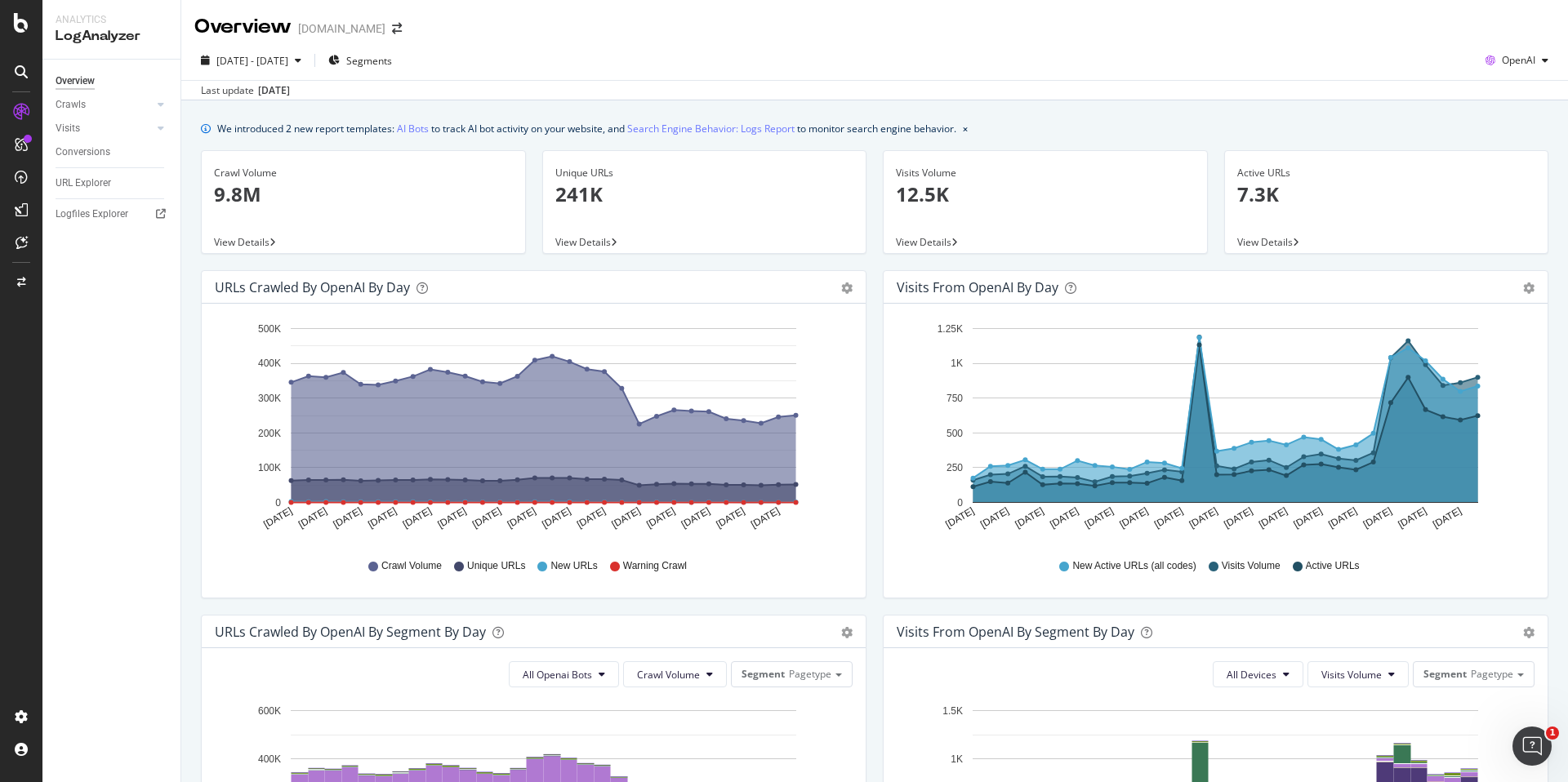
click at [1516, 43] on div "2025 Aug. 23rd - Sep. 21st Segments OpenAI Last update Sep. 23, 2025" at bounding box center [875, 71] width 1386 height 60
click at [1516, 65] on span "OpenAI" at bounding box center [1519, 60] width 34 height 14
click at [1499, 88] on span "Google" at bounding box center [1517, 93] width 61 height 15
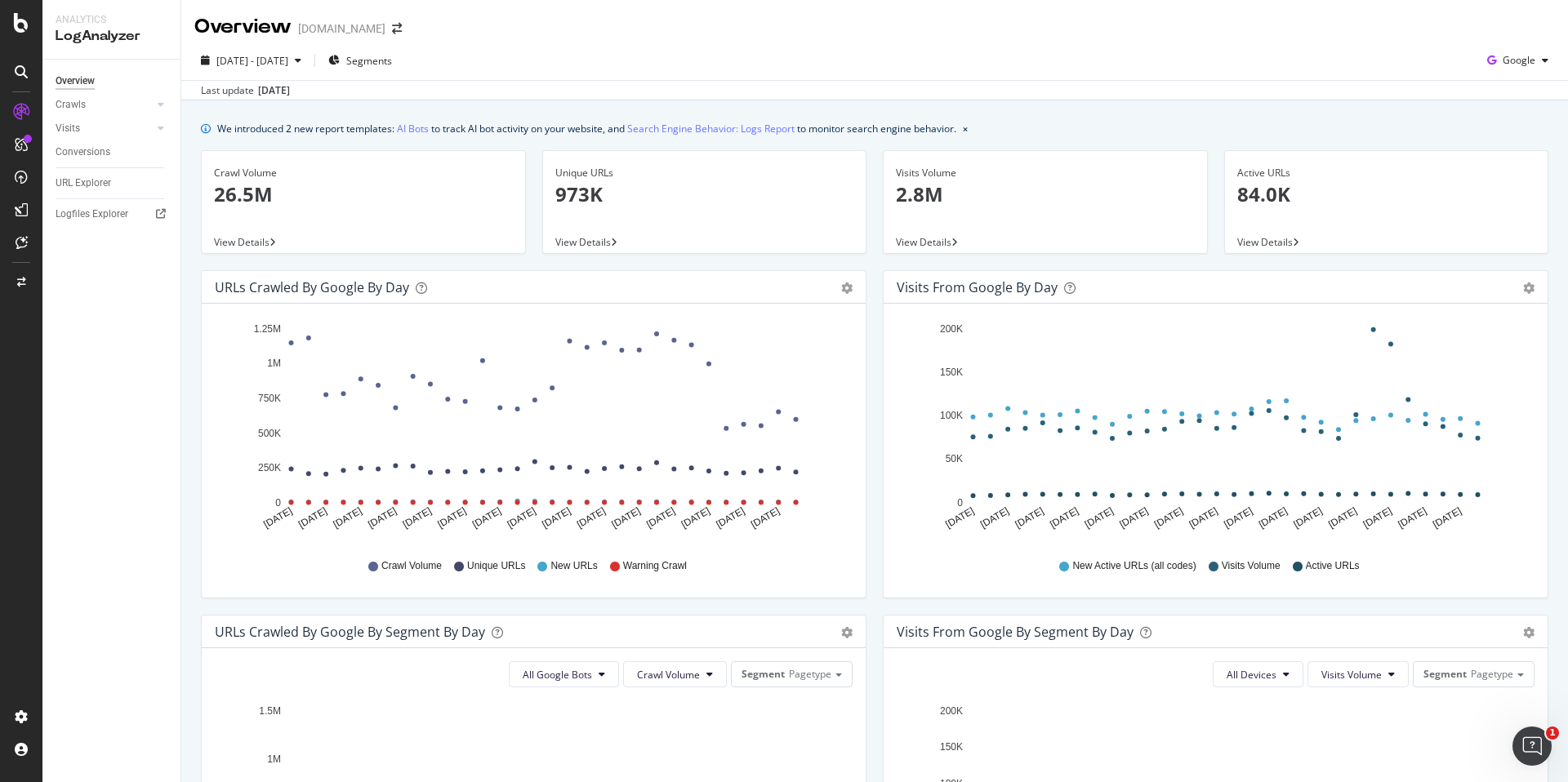
scroll to position [123, 0]
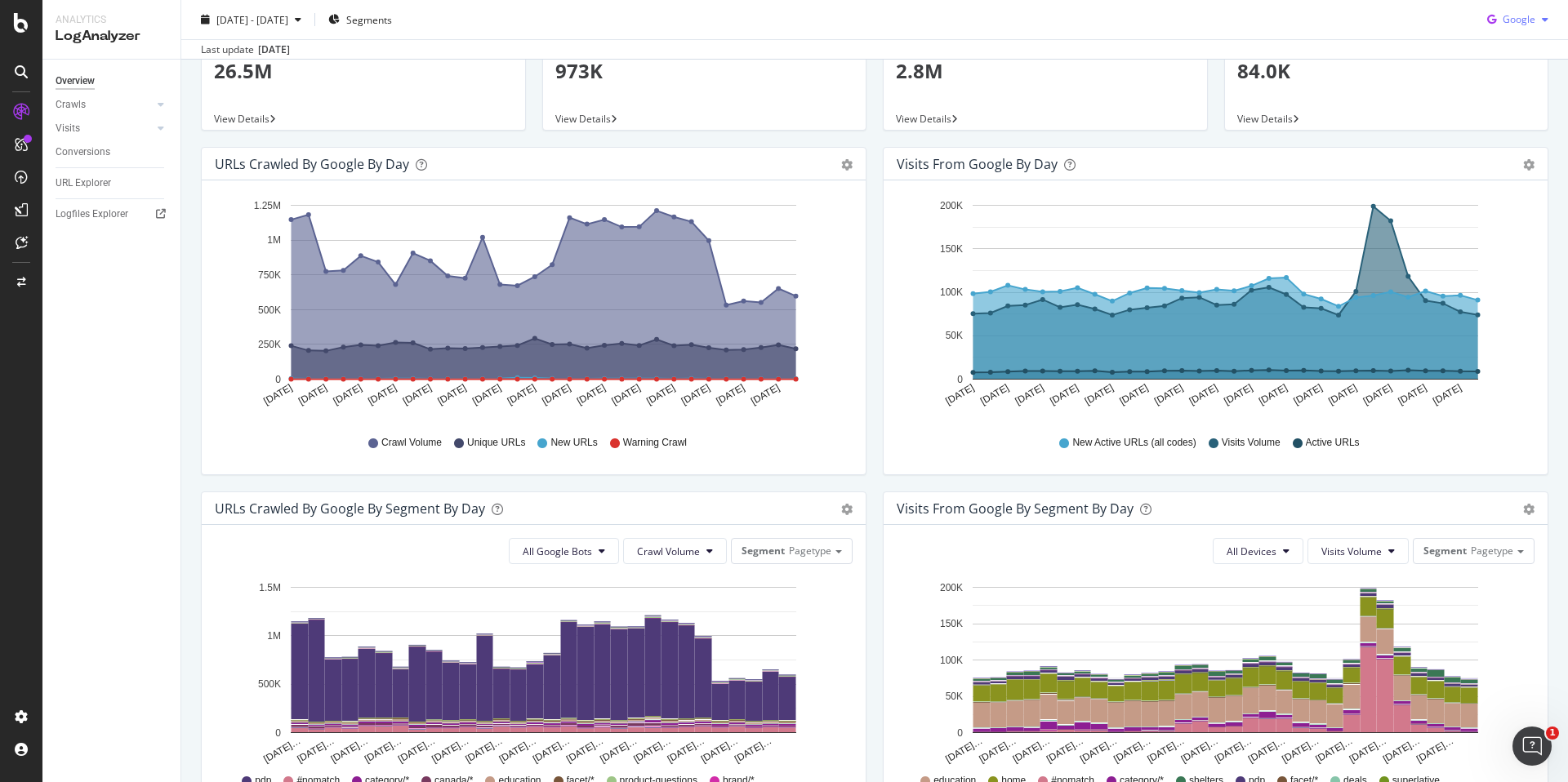
click at [1513, 19] on span "Google" at bounding box center [1518, 19] width 33 height 14
click at [1506, 111] on span "OpenAI" at bounding box center [1518, 112] width 61 height 15
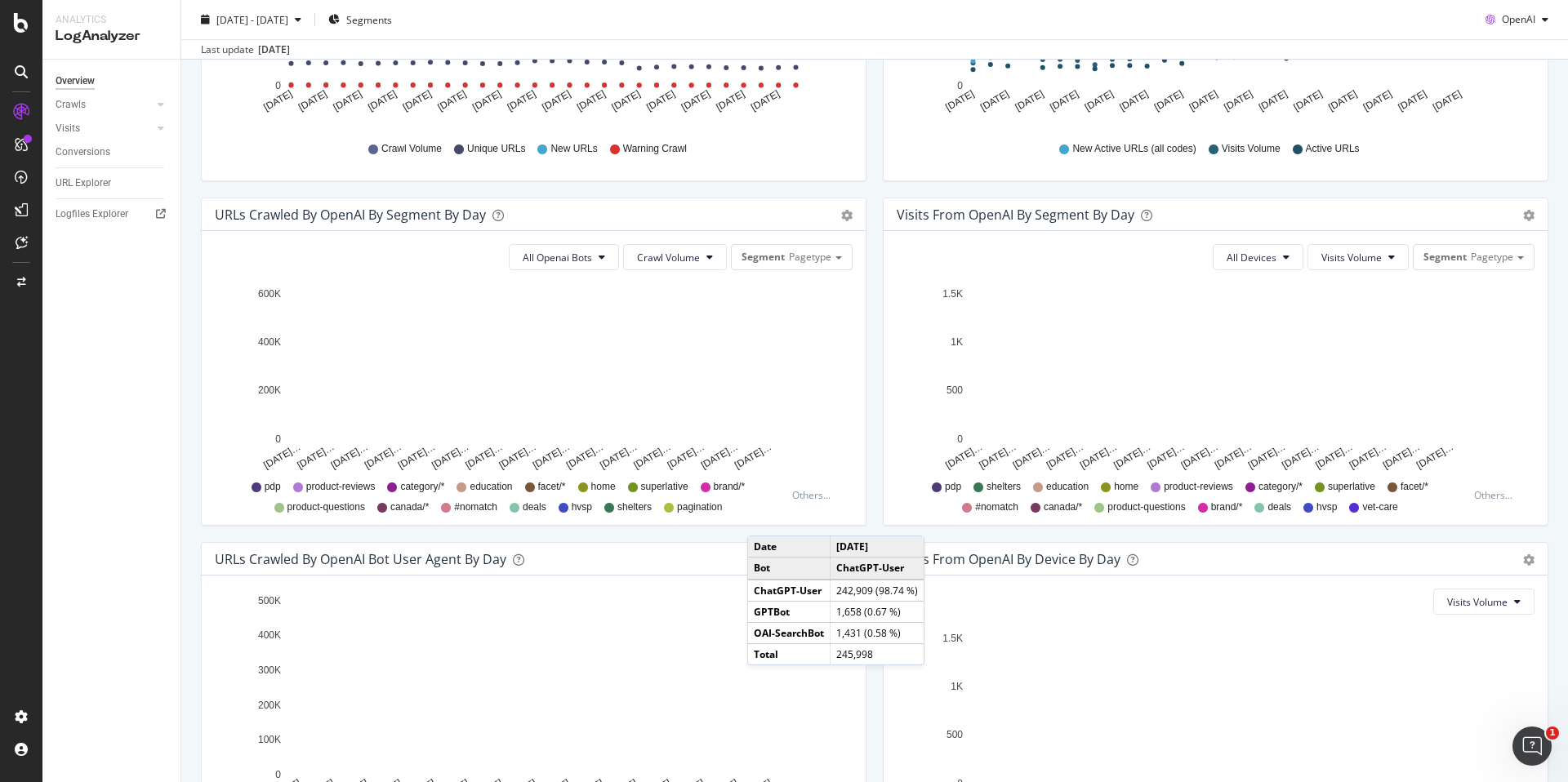
scroll to position [444, 0]
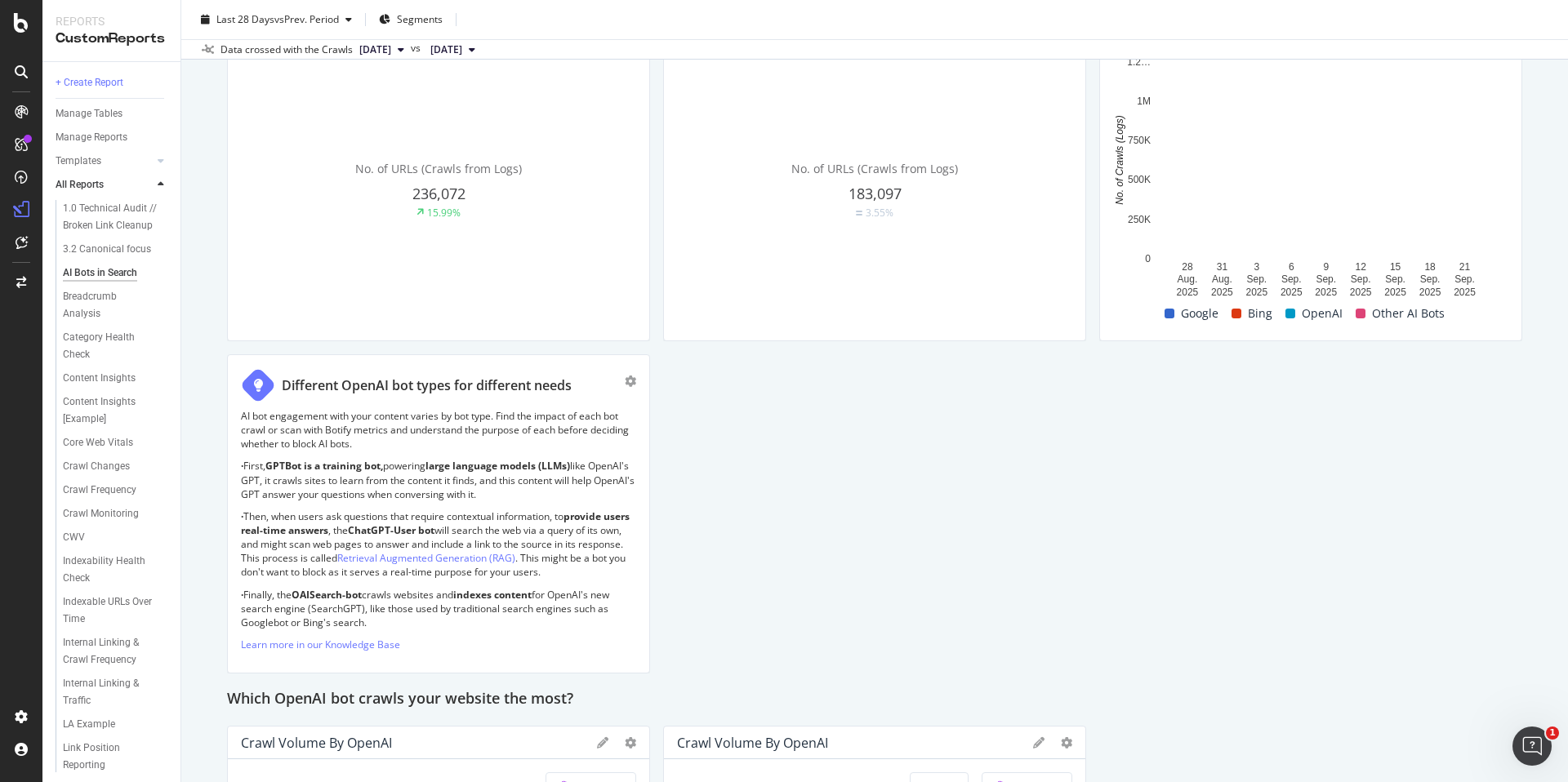
scroll to position [434, 0]
